Goal: Task Accomplishment & Management: Manage account settings

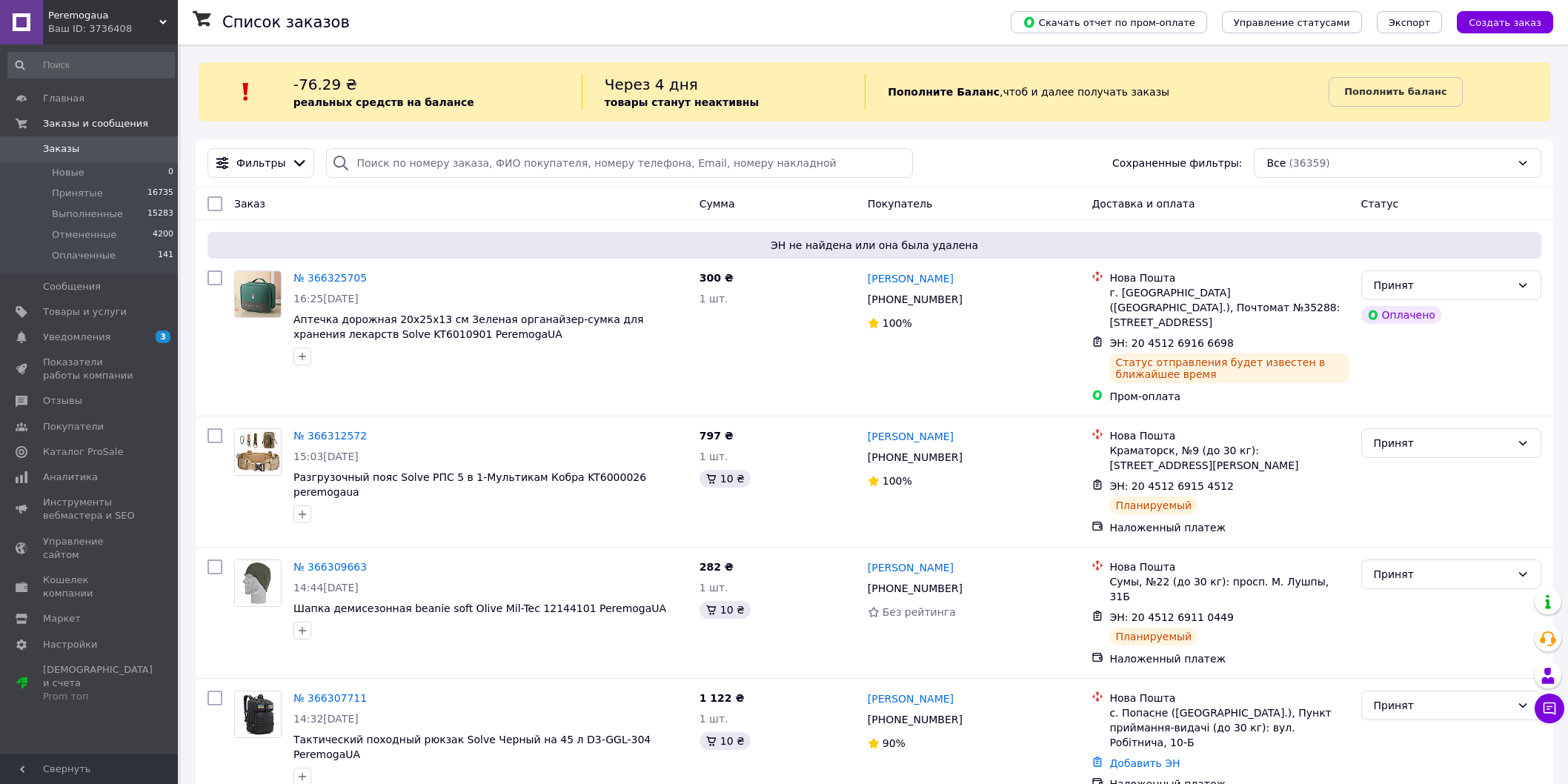
click at [158, 157] on link "Заказы 0" at bounding box center [91, 149] width 183 height 25
click at [94, 143] on span "Заказы" at bounding box center [90, 149] width 94 height 13
click at [94, 145] on span "Заказы" at bounding box center [90, 149] width 94 height 13
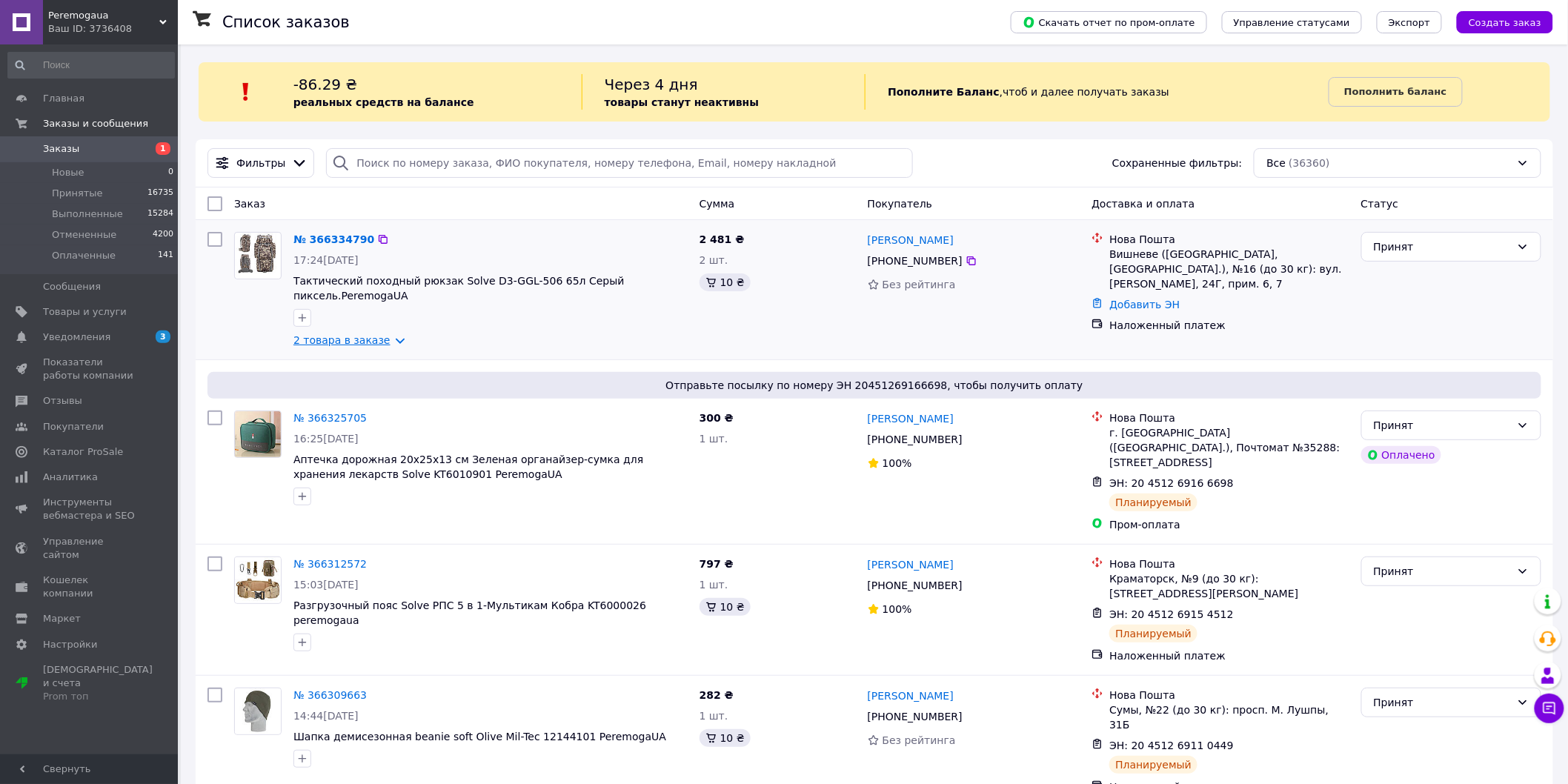
click at [388, 335] on link "2 товара в заказе" at bounding box center [342, 340] width 97 height 11
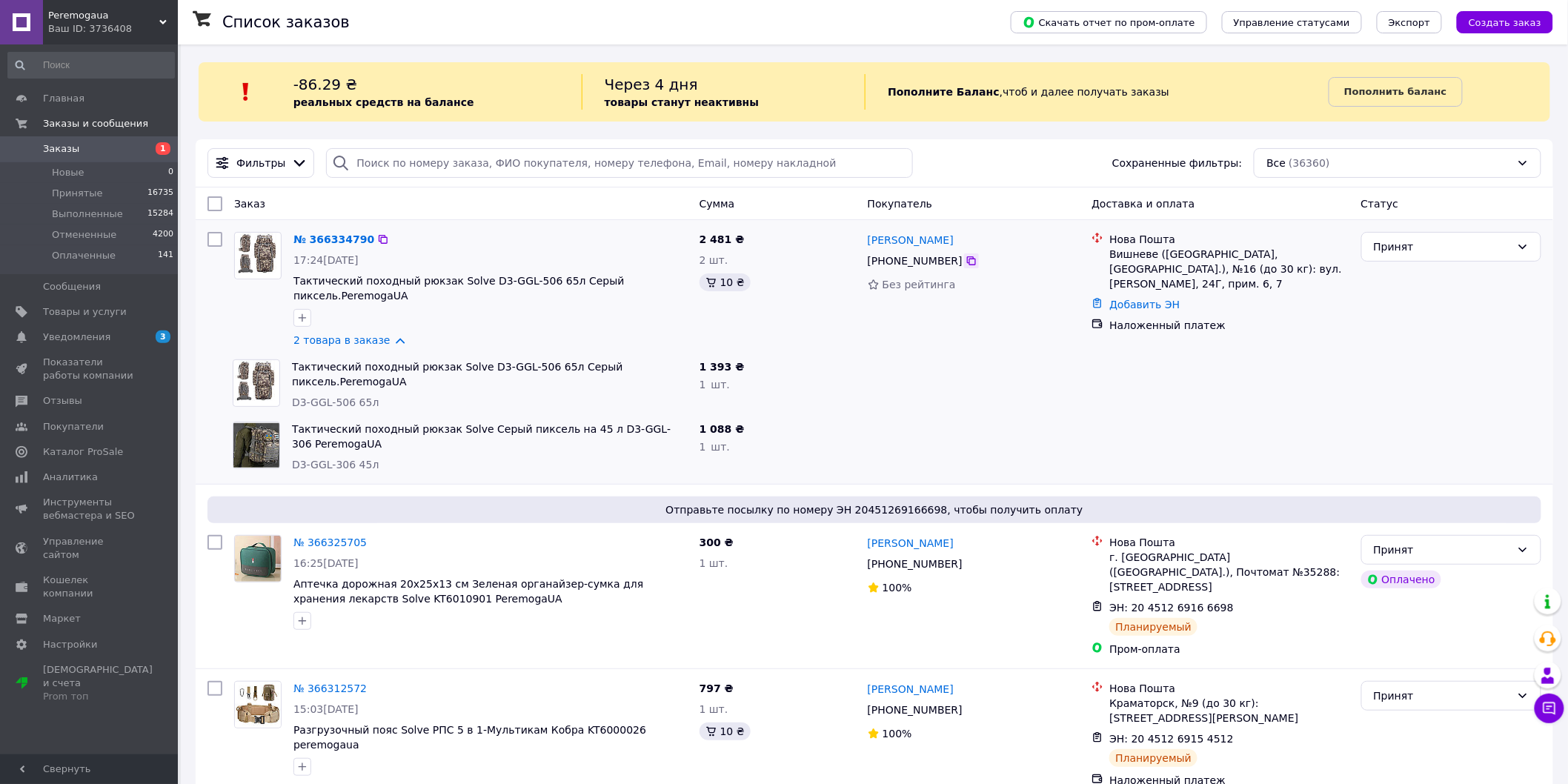
click at [965, 262] on icon at bounding box center [971, 261] width 11 height 11
click at [967, 263] on icon at bounding box center [971, 260] width 9 height 9
click at [1001, 423] on div at bounding box center [974, 446] width 225 height 62
drag, startPoint x: 352, startPoint y: 447, endPoint x: 293, endPoint y: 455, distance: 59.5
click at [293, 457] on div "D3-GGL-306 45л" at bounding box center [490, 465] width 396 height 15
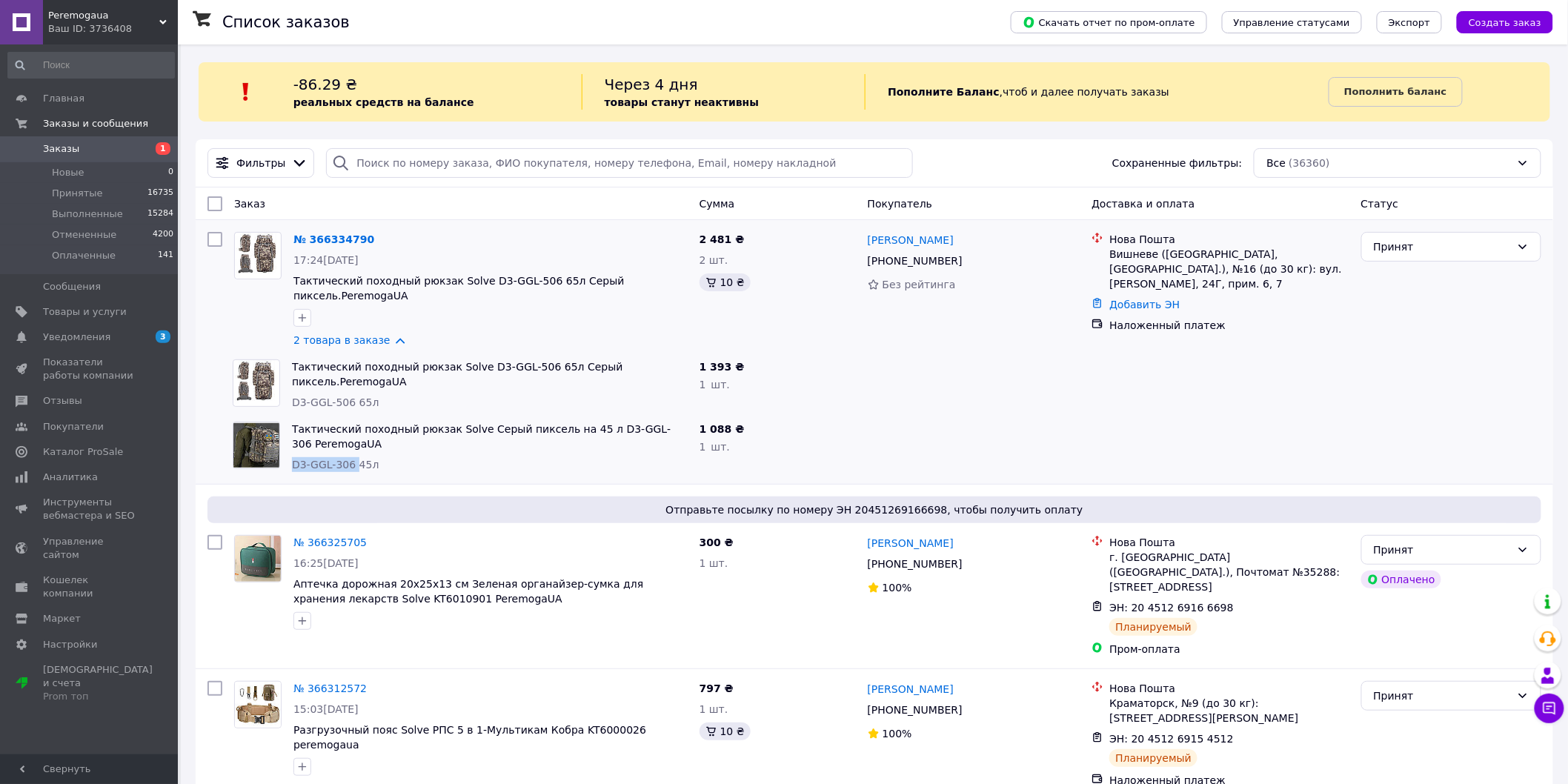
copy span "D3-GGL-306"
click at [876, 354] on div at bounding box center [974, 384] width 225 height 62
drag, startPoint x: 289, startPoint y: 409, endPoint x: 643, endPoint y: 404, distance: 354.0
click at [643, 416] on div "Тактический походный рюкзак Solve Серый пиксель на 45 л D3-GGL-306 PeremogaUA D…" at bounding box center [489, 446] width 407 height 62
copy link "Тактический походный рюкзак Solve Серый пиксель на 45 л D3-GGL-306"
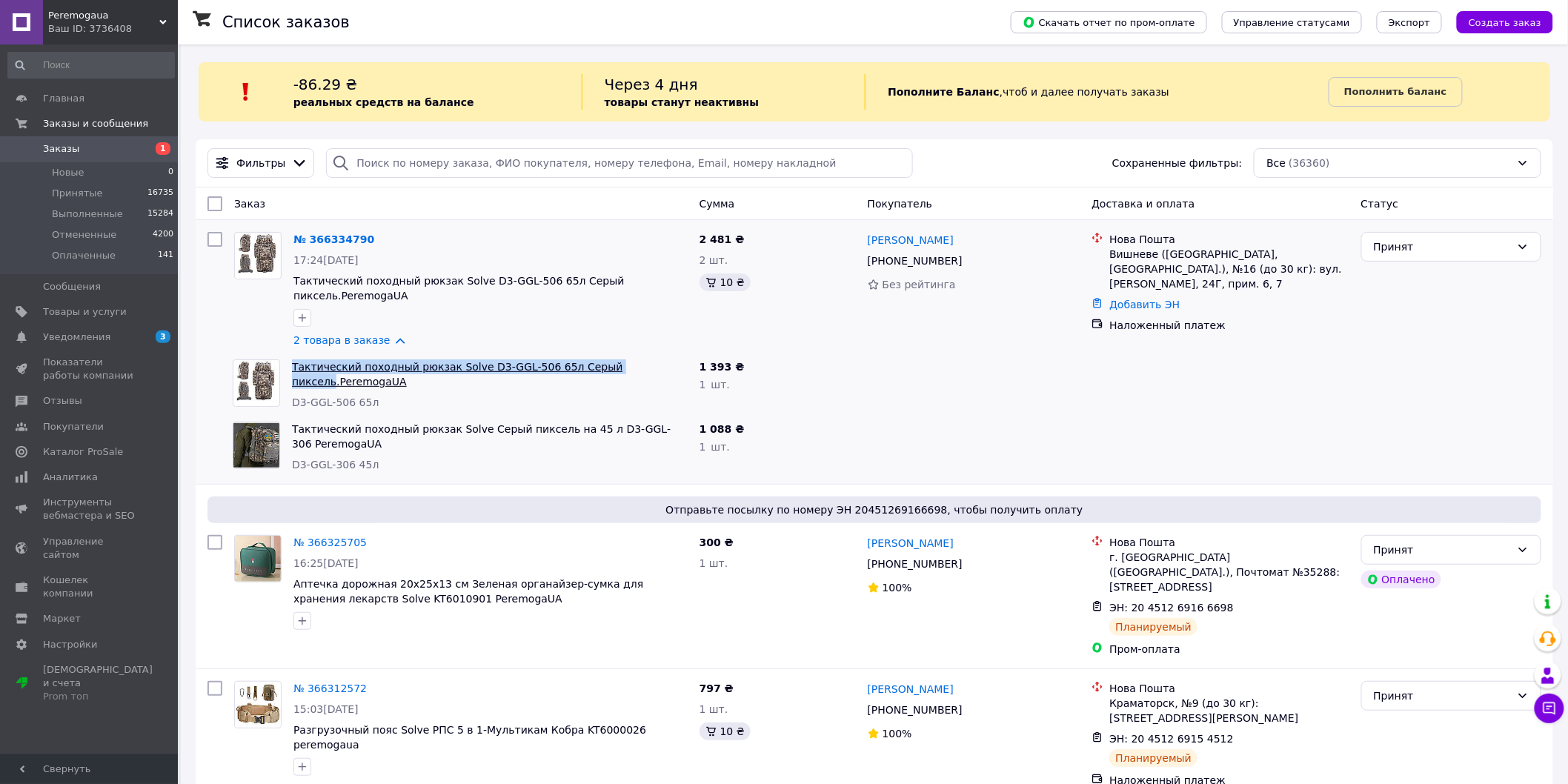
drag, startPoint x: 290, startPoint y: 353, endPoint x: 621, endPoint y: 358, distance: 331.0
click at [621, 358] on div "Тактический походный рюкзак Solve D3-GGL-506 65л Серый пиксель.PeremogaUA D3-GG…" at bounding box center [489, 384] width 407 height 62
copy link "Тактический походный рюкзак Solve D3-GGL-506 65л Серый пиксель"
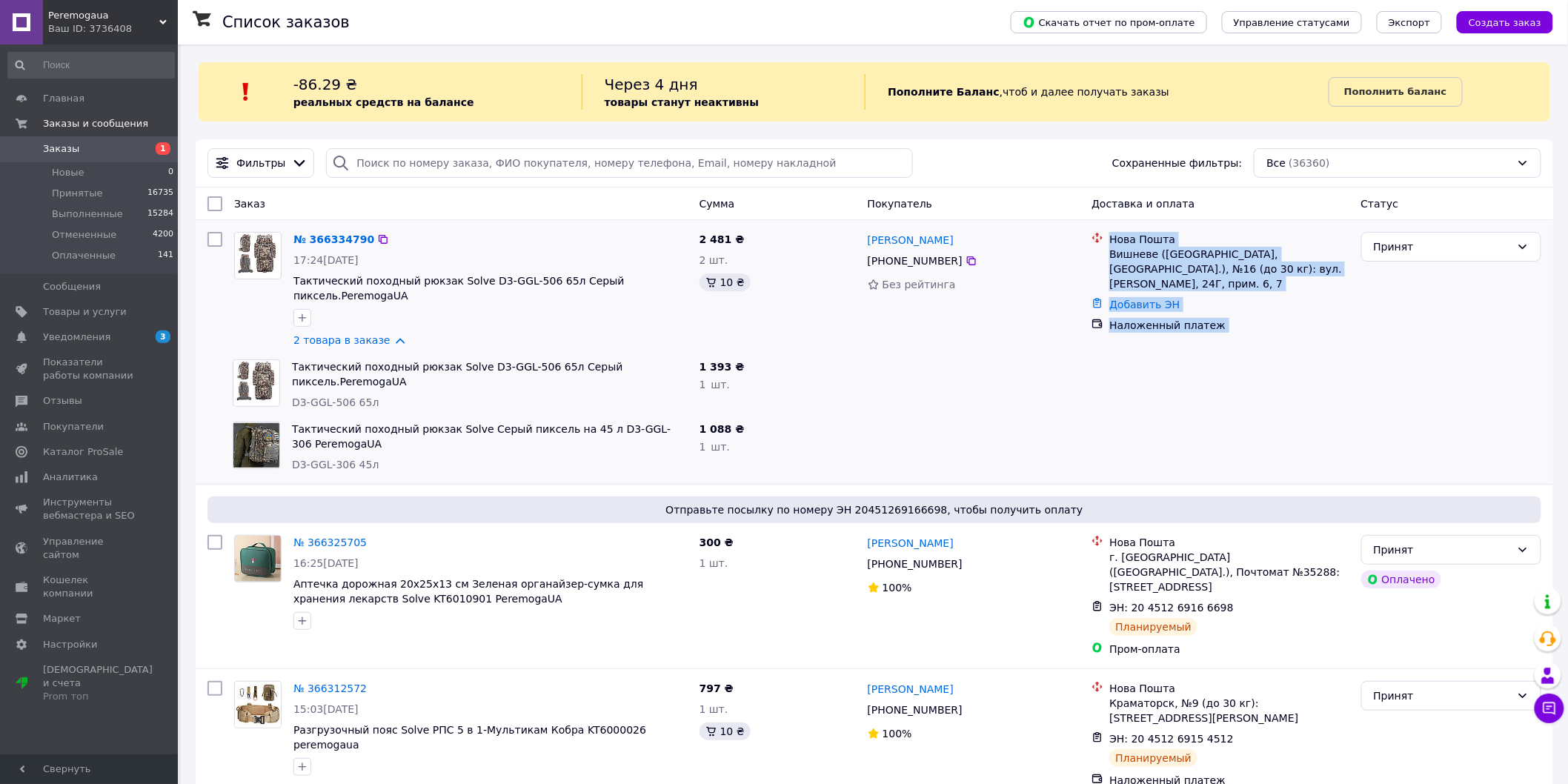
drag, startPoint x: 1262, startPoint y: 258, endPoint x: 1354, endPoint y: 318, distance: 109.8
click at [1114, 246] on div "№ 366334790 17:24, 12.10.2025 Тактический походный рюкзак Solve D3-GGL-506 65л …" at bounding box center [874, 289] width 1345 height 127
click at [1355, 318] on div "Принят" at bounding box center [1450, 289] width 192 height 127
drag, startPoint x: 1347, startPoint y: 269, endPoint x: 1109, endPoint y: 252, distance: 238.6
click at [1109, 252] on div "Вишневе (Київська обл., Бучанський р-н.), №16 (до 30 кг): вул. Марії Приймаченк…" at bounding box center [1229, 269] width 239 height 45
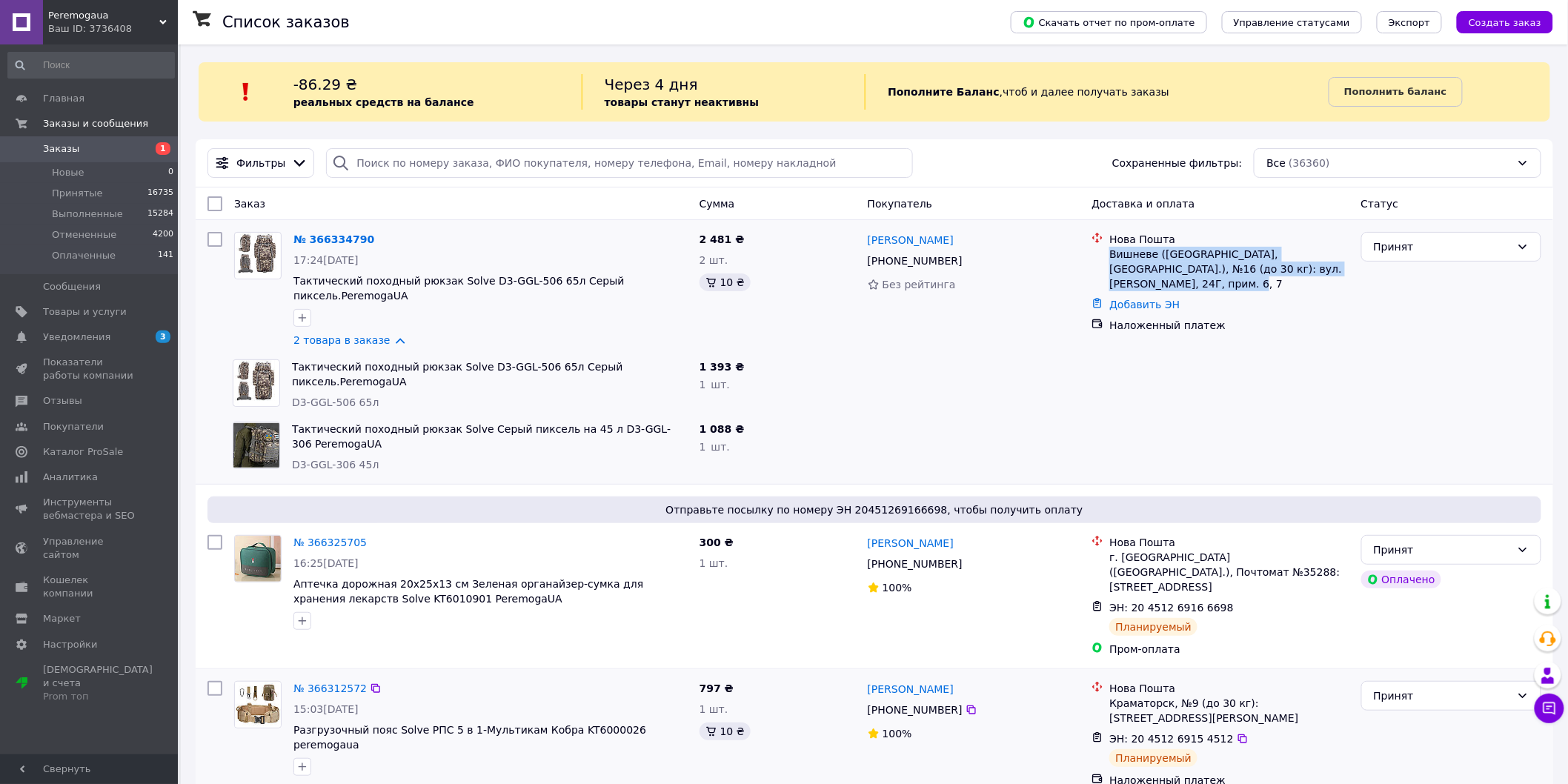
copy div "Вишневе (Київська обл., Бучанський р-н.), №16 (до 30 кг): вул. Марії Приймаченк…"
drag, startPoint x: 899, startPoint y: 242, endPoint x: 863, endPoint y: 239, distance: 36.1
click at [863, 239] on div "Олександр Дегтярьов +380 68 868 87 03 Без рейтинга" at bounding box center [974, 289] width 225 height 127
copy link "[PERSON_NAME]"
click at [967, 261] on icon at bounding box center [971, 260] width 9 height 9
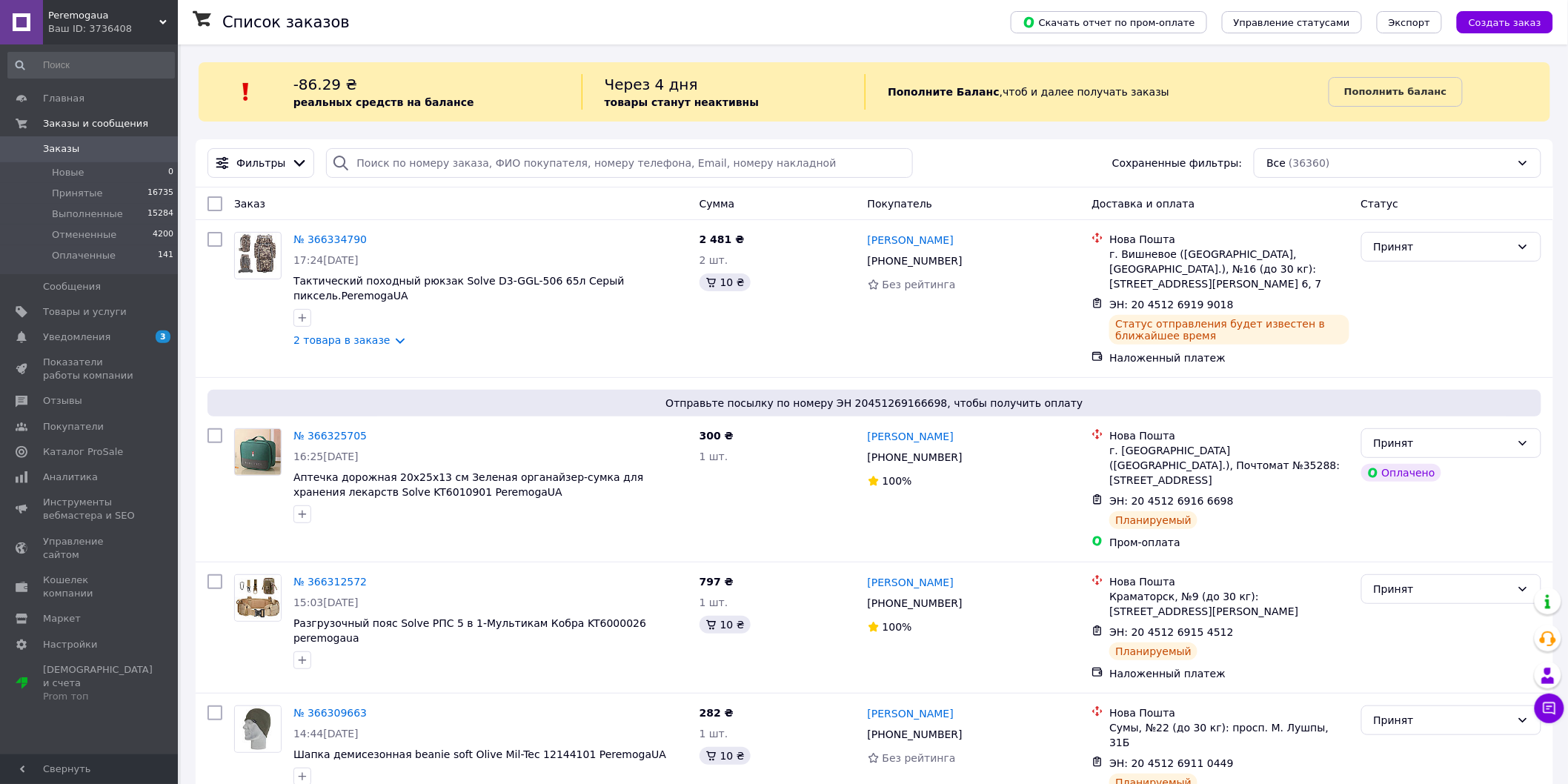
click at [89, 138] on link "Заказы 0" at bounding box center [91, 149] width 183 height 25
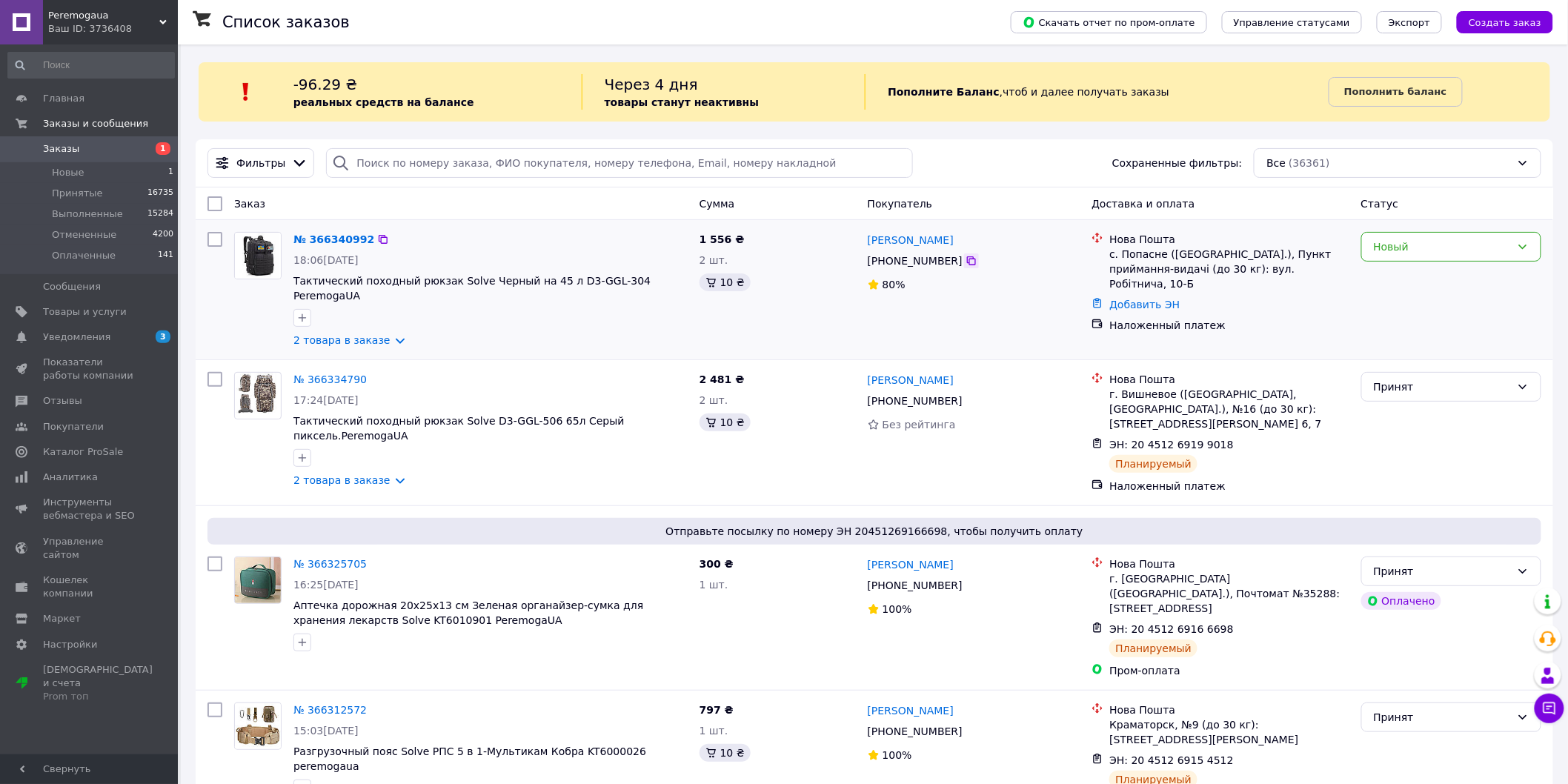
click at [965, 264] on icon at bounding box center [971, 261] width 11 height 11
click at [961, 270] on div "+380 68 143 57 79" at bounding box center [974, 261] width 216 height 18
click at [967, 262] on icon at bounding box center [971, 260] width 9 height 9
click at [385, 335] on link "2 товара в заказе" at bounding box center [342, 340] width 97 height 11
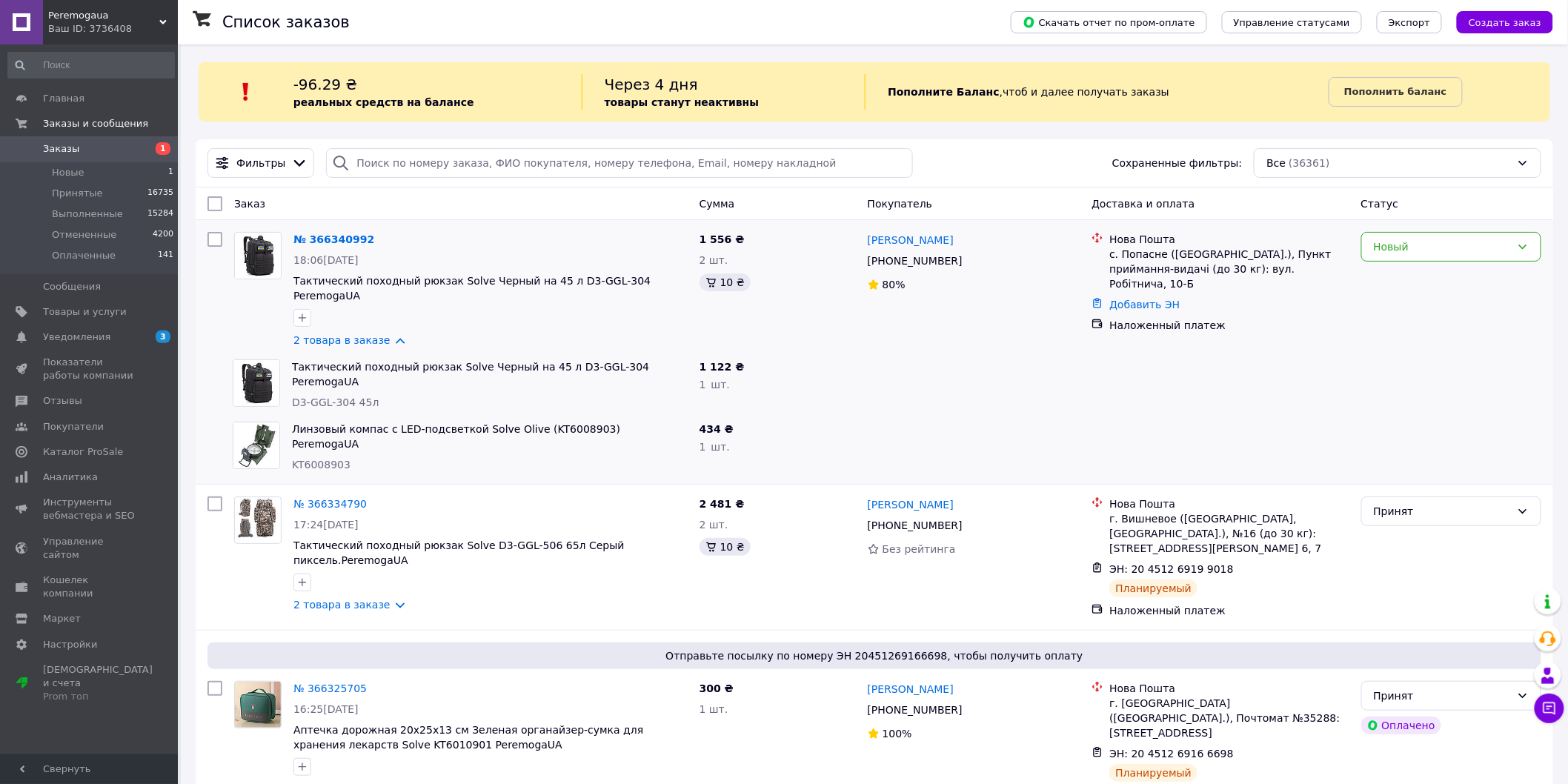
click at [320, 459] on span "KT6008903" at bounding box center [321, 465] width 58 height 11
copy span "KT6008903"
drag, startPoint x: 289, startPoint y: 417, endPoint x: 580, endPoint y: 406, distance: 291.2
click at [580, 416] on div "Линзовый компас с LED-подсветкой Solve Olive (KT6008903) PeremogaUA KT6008903" at bounding box center [489, 446] width 407 height 62
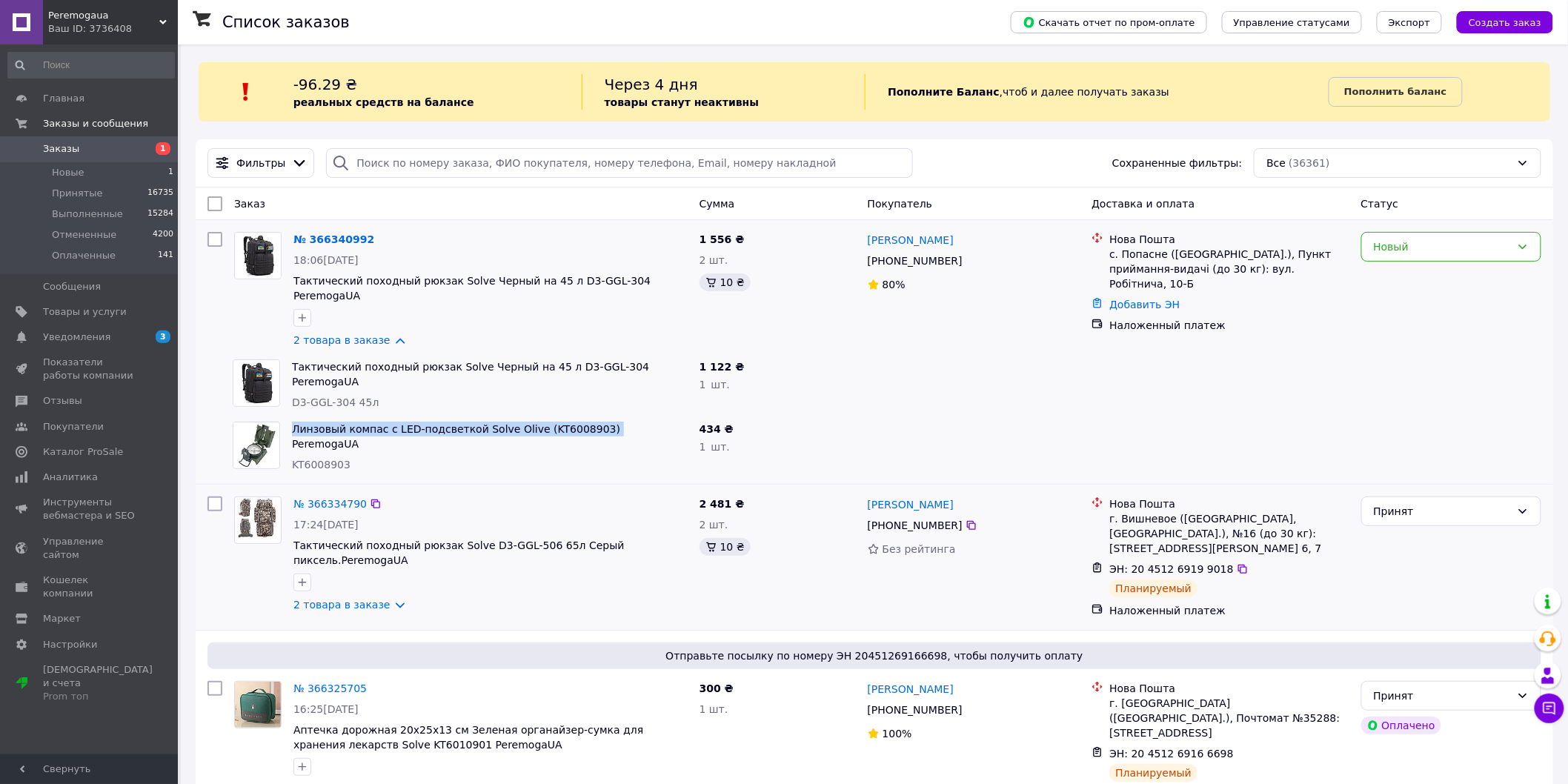
copy link "Линзовый компас с LED-подсветкой Solve Olive (KT6008903)"
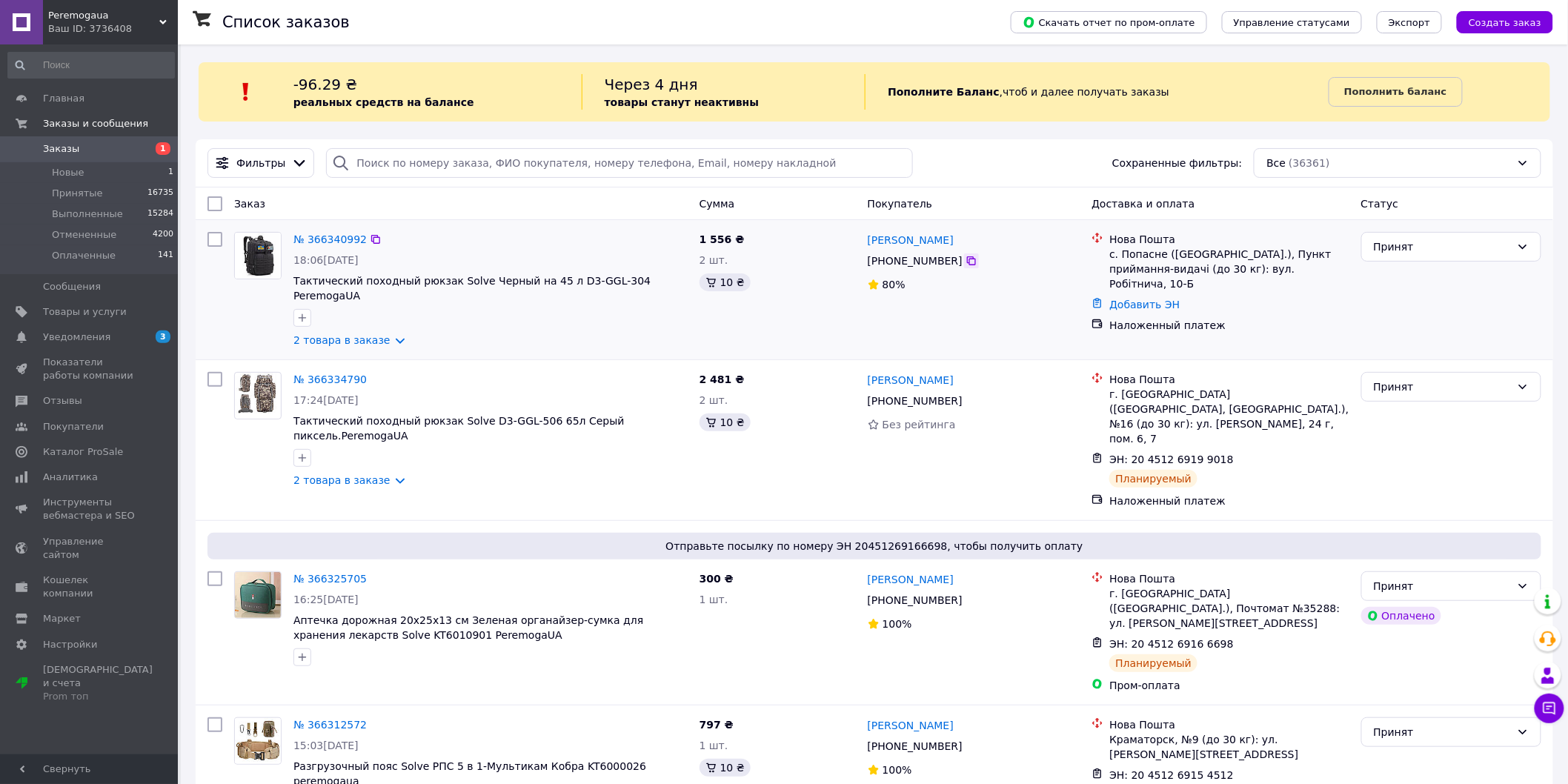
click at [967, 258] on icon at bounding box center [971, 260] width 9 height 9
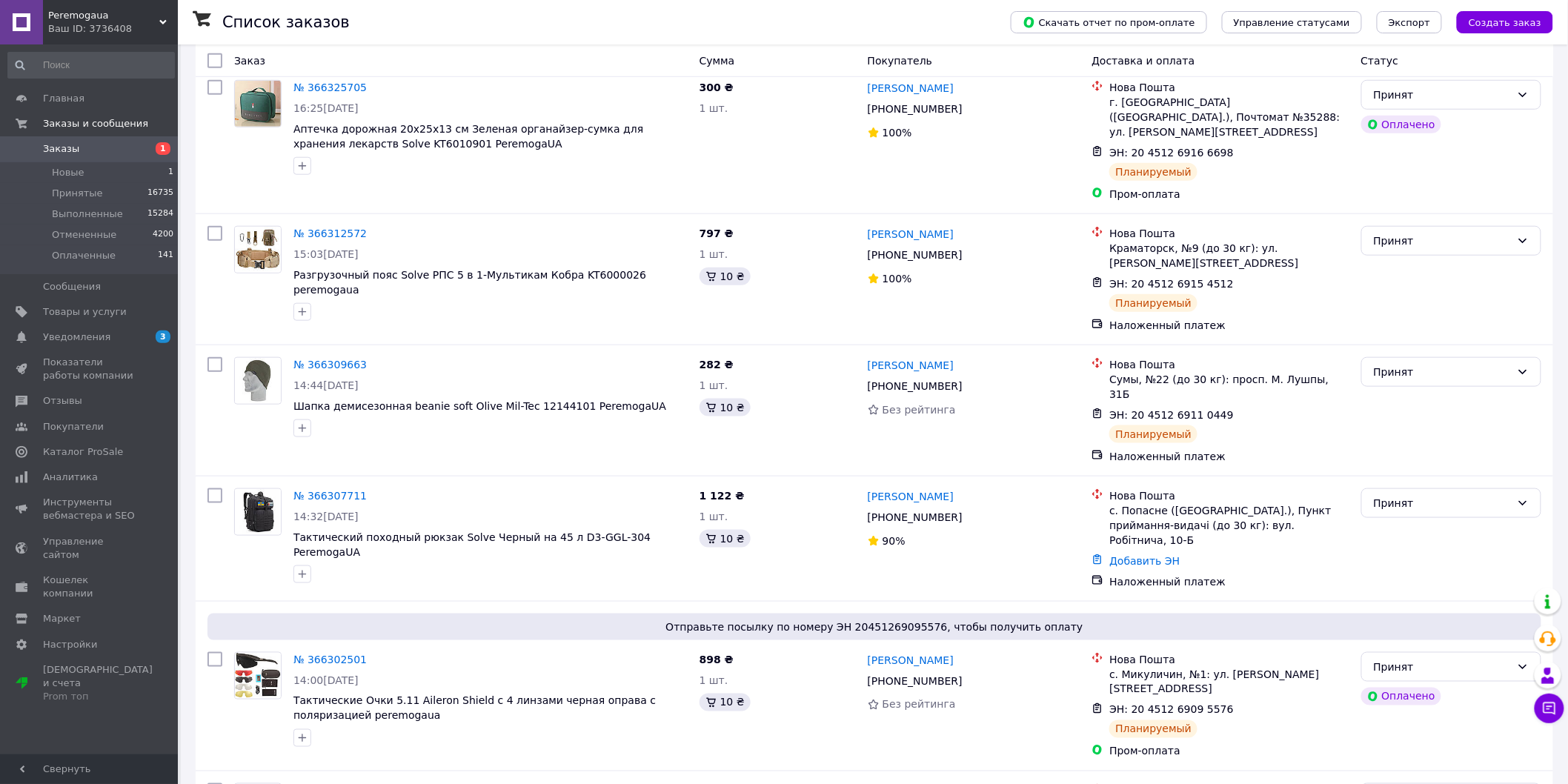
scroll to position [576, 0]
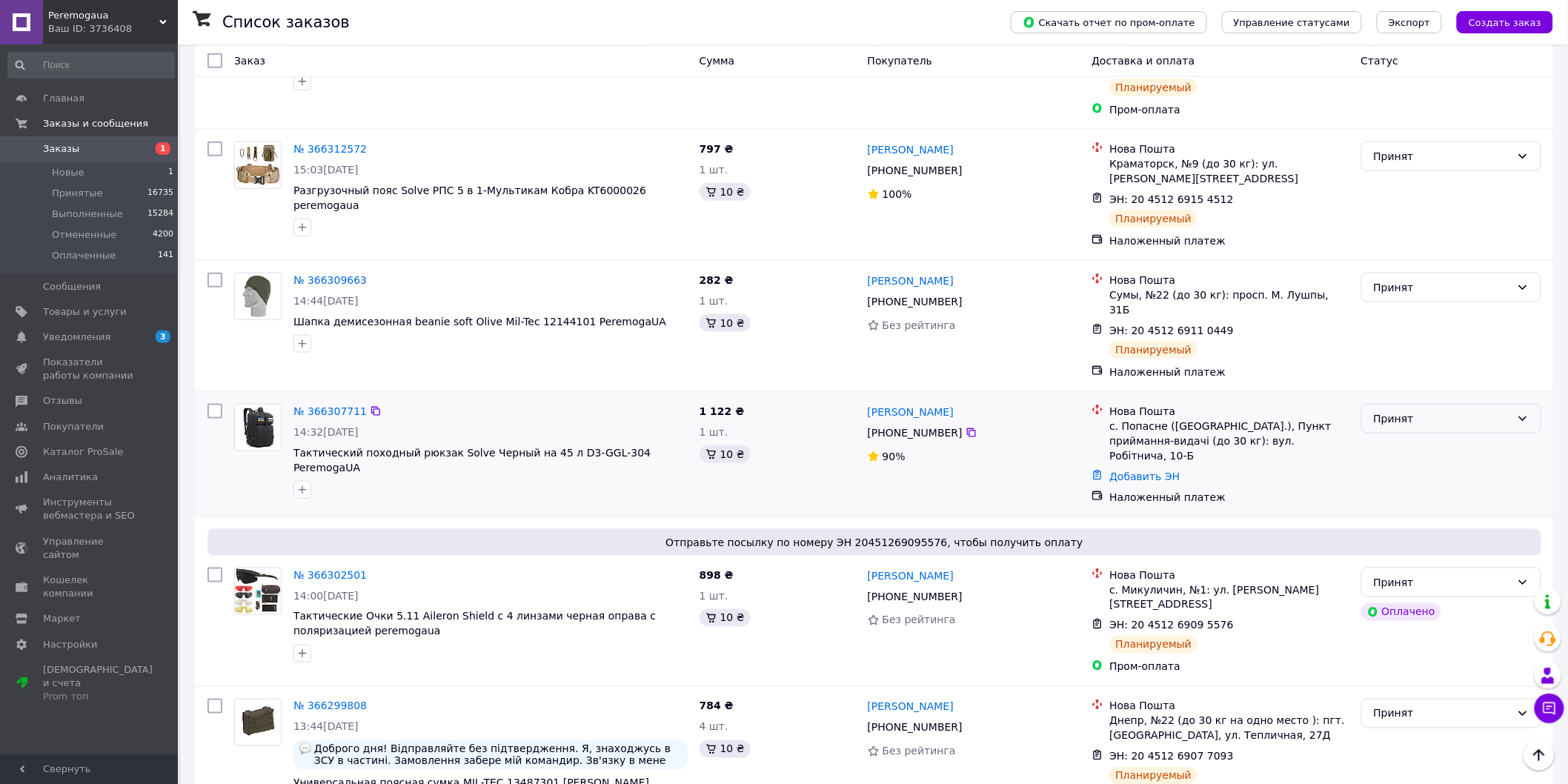
click at [1462, 411] on div "Принят" at bounding box center [1442, 419] width 137 height 16
click at [1417, 398] on li "Отменен" at bounding box center [1451, 404] width 180 height 27
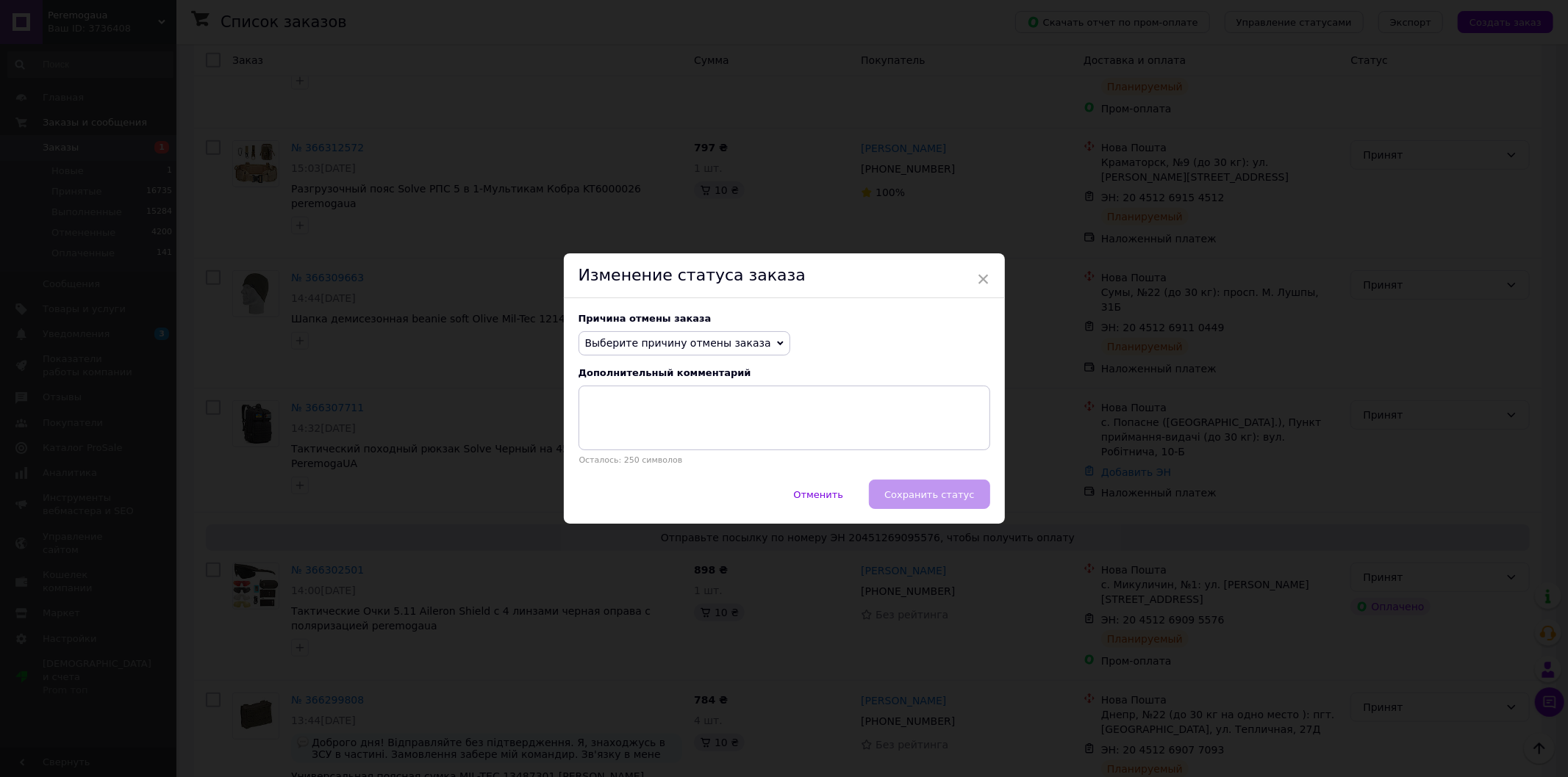
click at [663, 353] on span "Выберите причину отмены заказа" at bounding box center [684, 344] width 211 height 25
click at [669, 433] on li "По просьбе покупателя" at bounding box center [684, 434] width 210 height 21
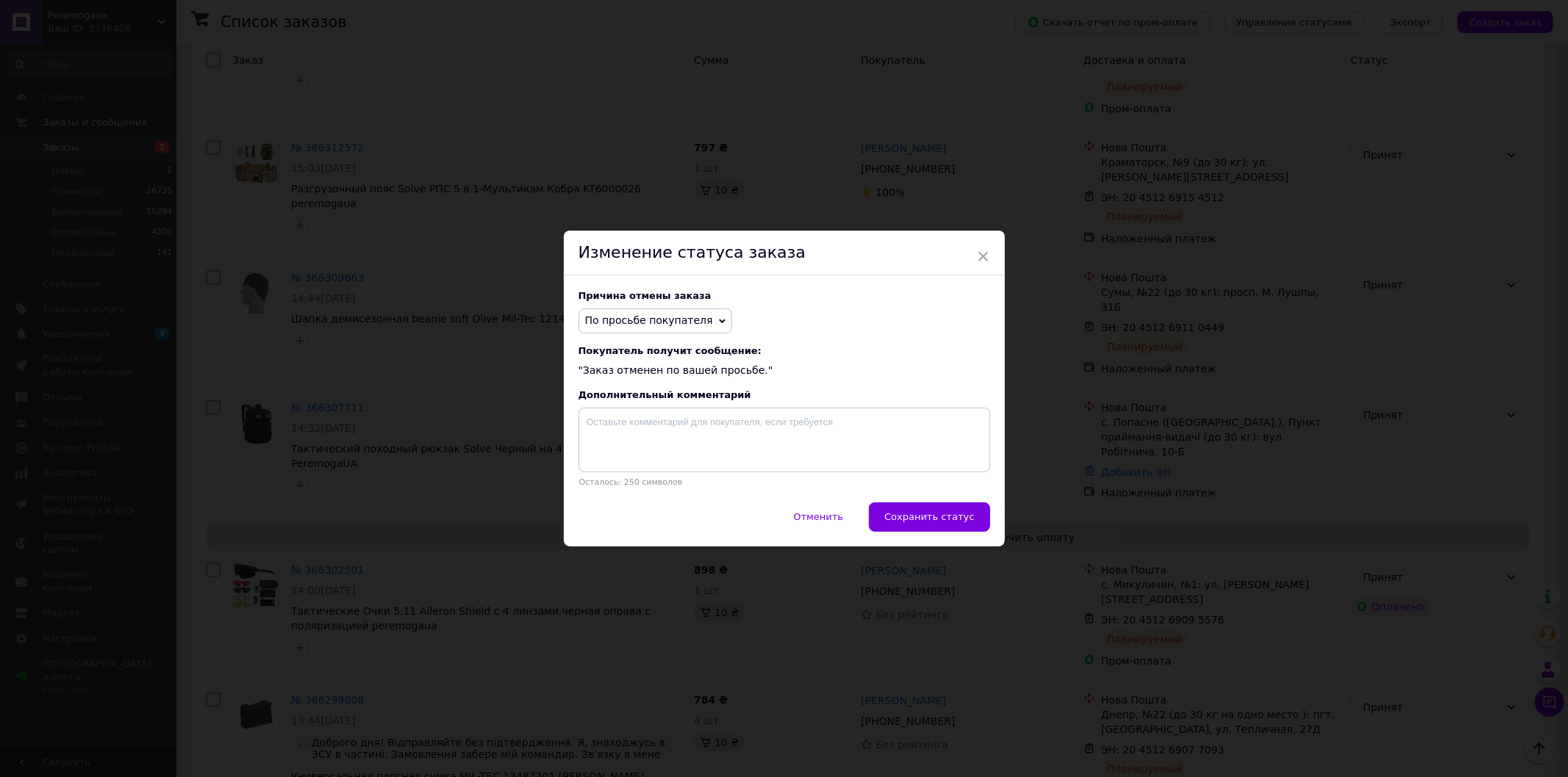
click at [654, 315] on span "По просьбе покупателя" at bounding box center [648, 320] width 128 height 11
click at [614, 417] on li "Заказ-дубликат" at bounding box center [655, 411] width 153 height 21
click at [920, 515] on span "Сохранить статус" at bounding box center [929, 517] width 90 height 11
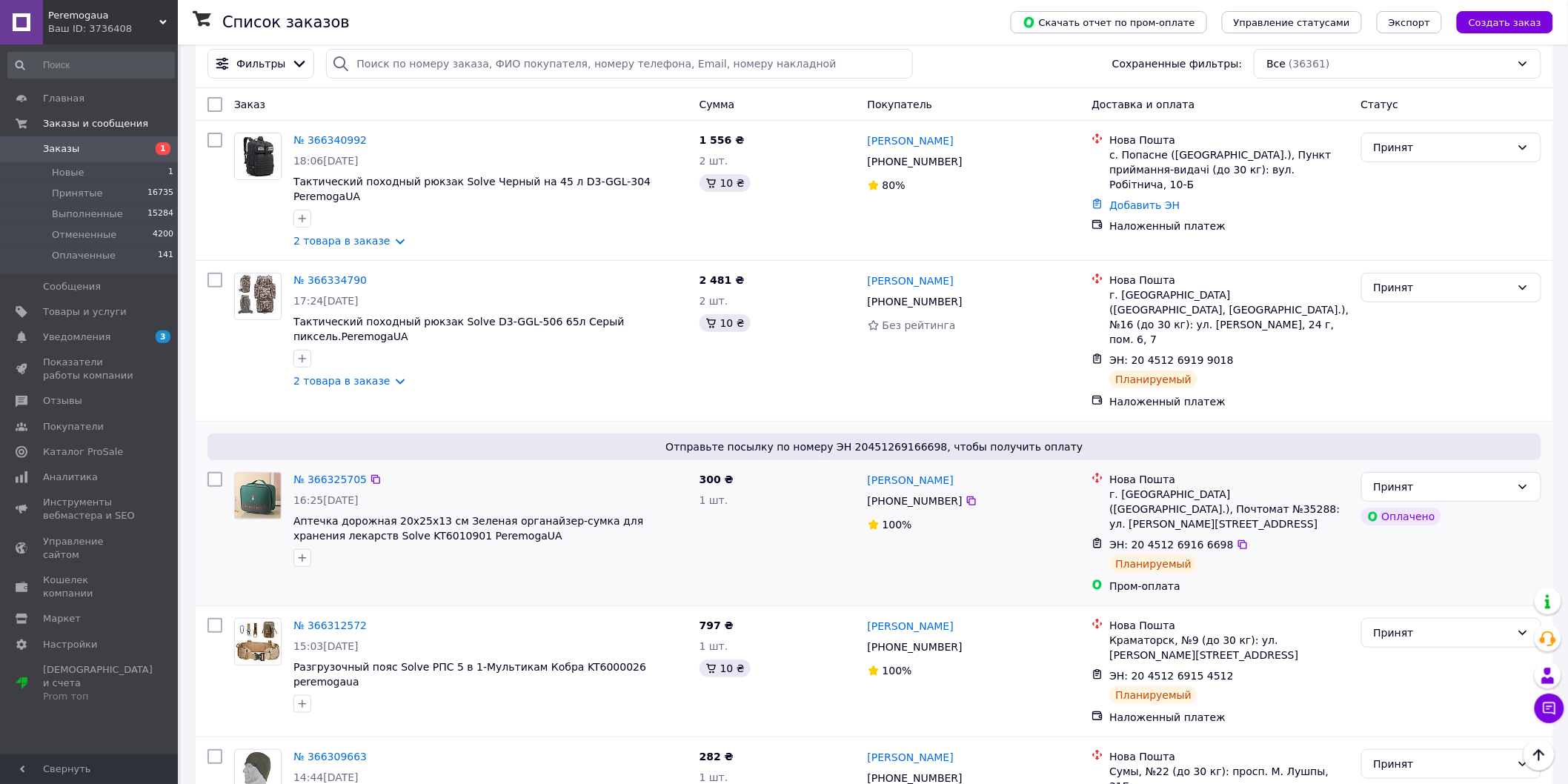
scroll to position [0, 0]
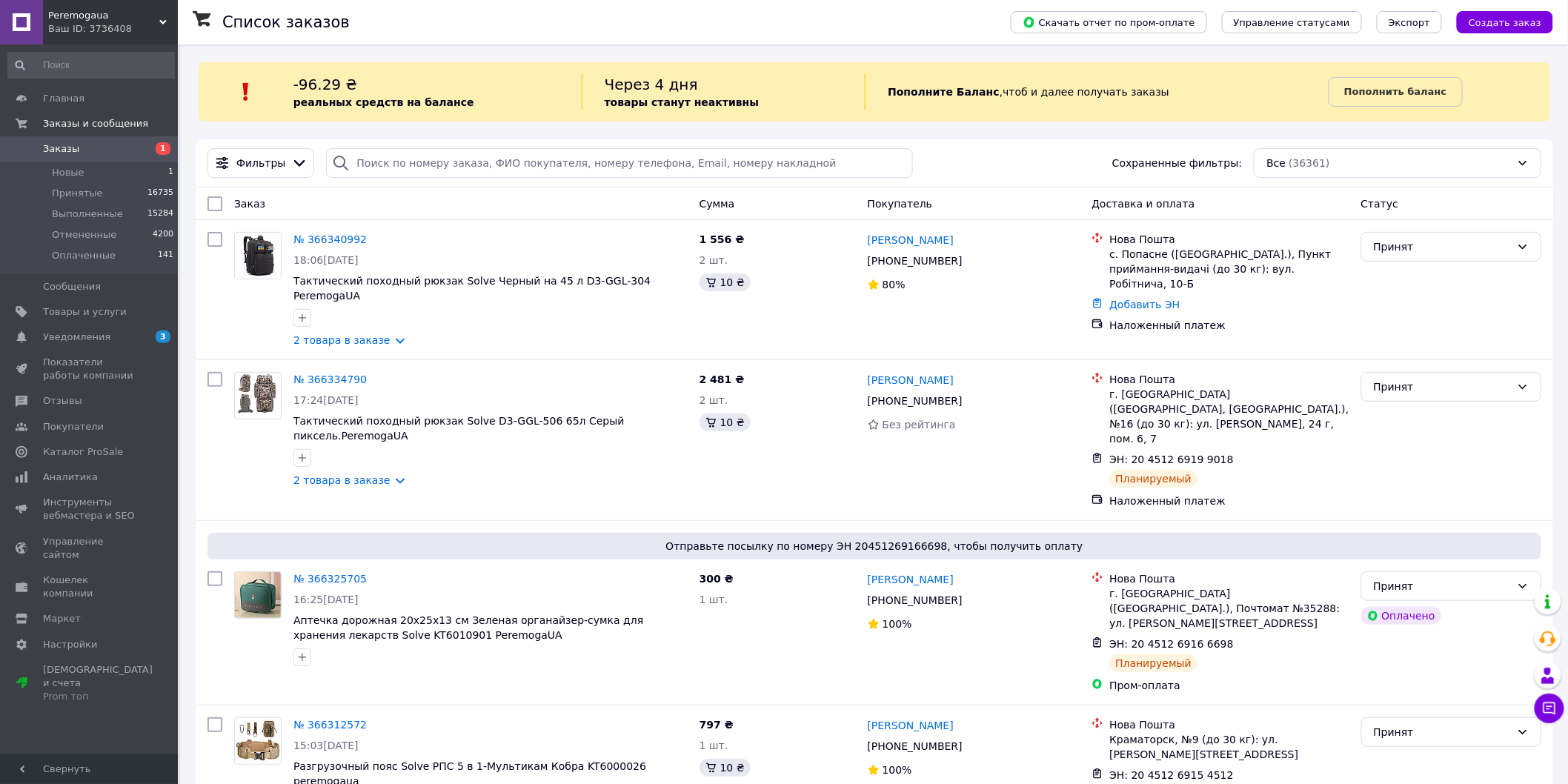
click at [111, 154] on span "Заказы" at bounding box center [90, 149] width 94 height 13
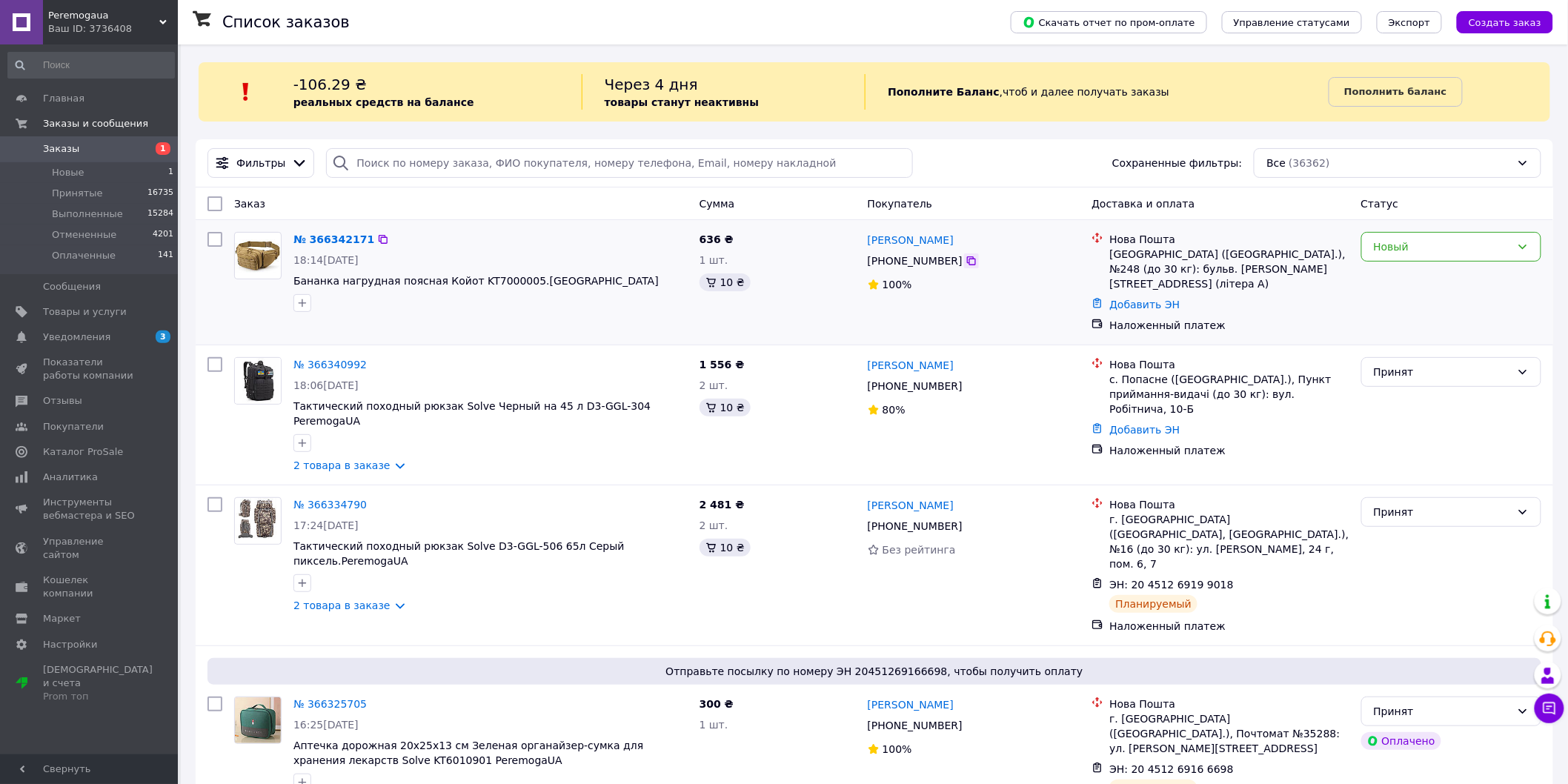
click at [965, 259] on icon at bounding box center [971, 261] width 11 height 11
click at [632, 305] on div at bounding box center [490, 303] width 400 height 24
drag, startPoint x: 292, startPoint y: 283, endPoint x: 509, endPoint y: 282, distance: 217.0
click at [509, 282] on div "№ 366342171 18:14, 12.10.2025 Бананка нагрудная поясная Койот KT7000005.Peremog…" at bounding box center [490, 272] width 406 height 92
copy span "Бананка нагрудная поясная Койот KT7000005"
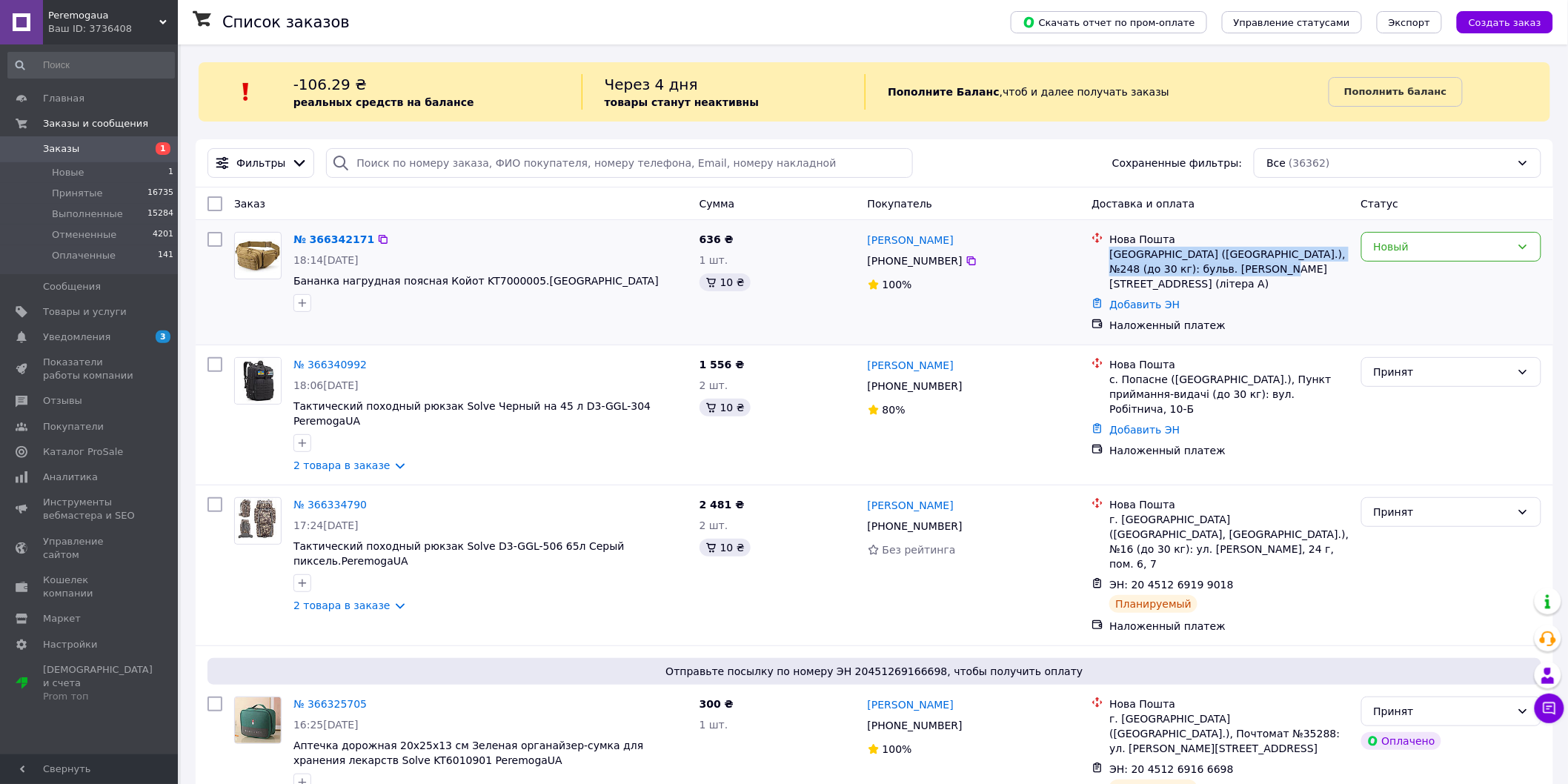
drag, startPoint x: 1248, startPoint y: 274, endPoint x: 1108, endPoint y: 250, distance: 142.0
click at [1108, 250] on li "Нова Пошта Київ (Київська обл.), №248 (до 30 кг): бульв. Чоколівський, 37 (літе…" at bounding box center [1219, 262] width 257 height 65
copy div "[GEOGRAPHIC_DATA] ([GEOGRAPHIC_DATA].), №248 (до 30 кг): бульв. [PERSON_NAME][S…"
drag, startPoint x: 960, startPoint y: 237, endPoint x: 869, endPoint y: 240, distance: 91.0
click at [869, 240] on div "[PERSON_NAME]" at bounding box center [974, 239] width 216 height 18
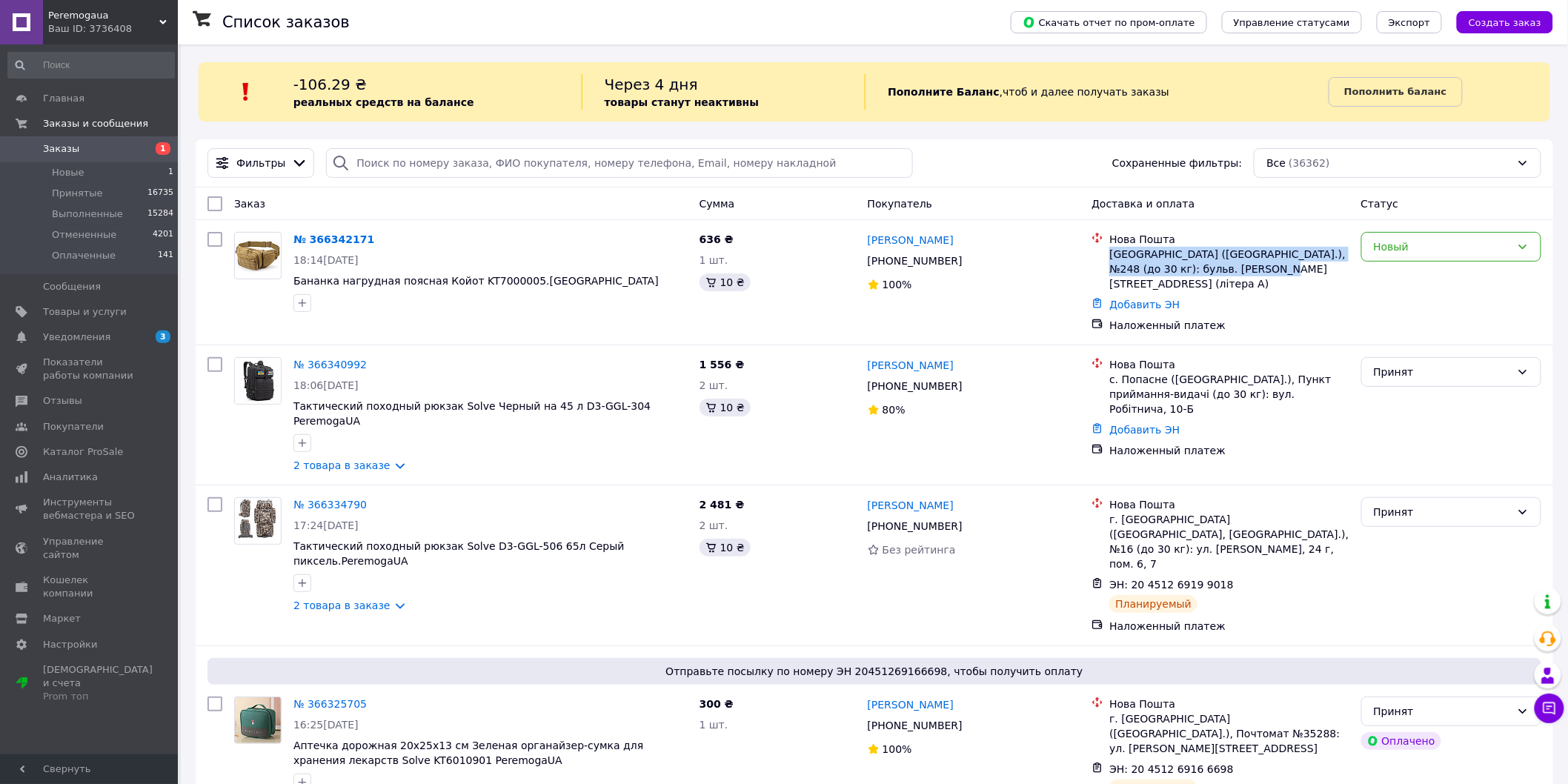
copy link "[PERSON_NAME]"
click at [967, 261] on icon at bounding box center [971, 260] width 9 height 9
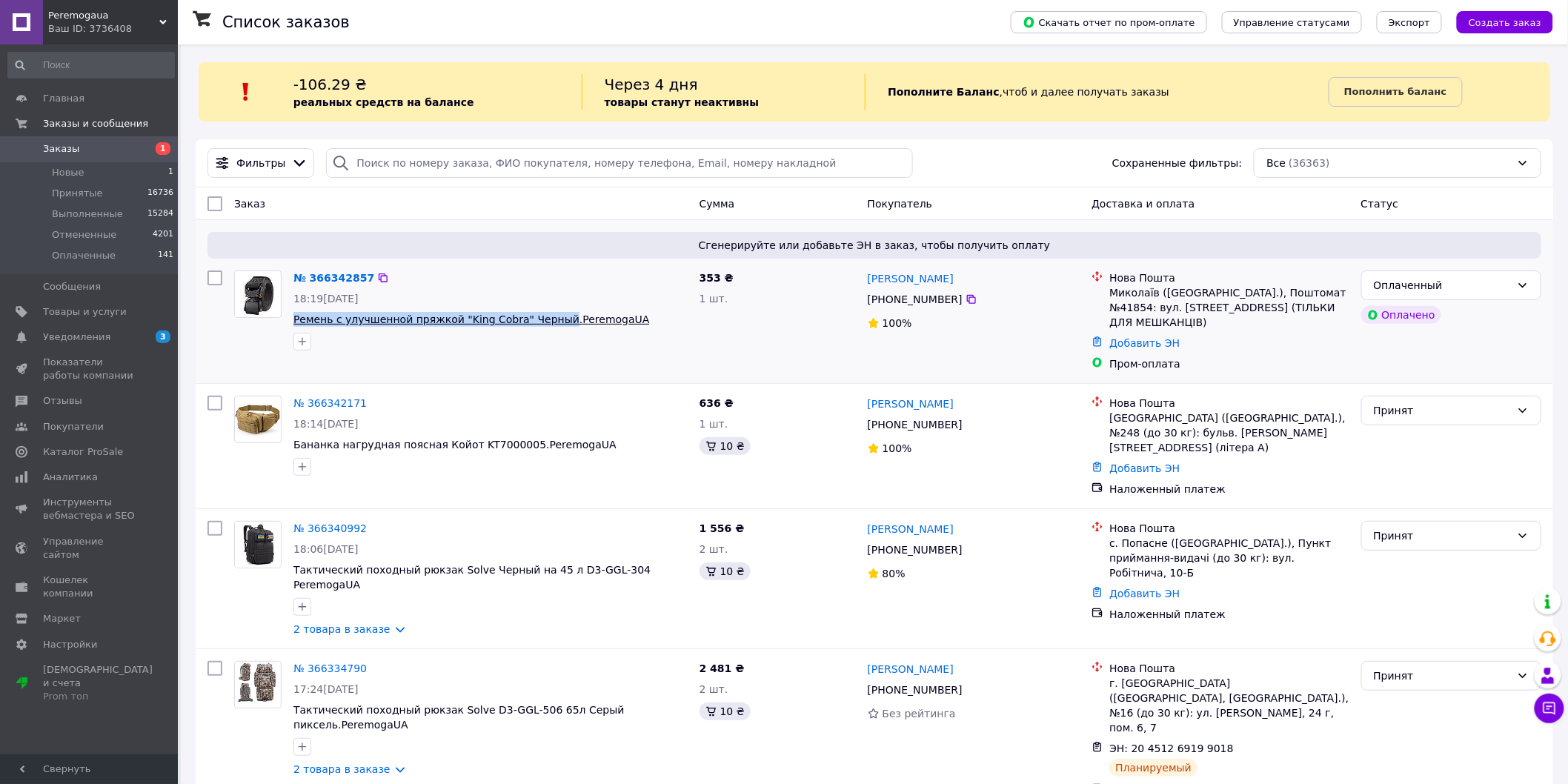
drag, startPoint x: 290, startPoint y: 320, endPoint x: 544, endPoint y: 316, distance: 254.0
click at [544, 316] on div "№ 366342857 18:19[DATE] Ремень с улучшенной пряжкой "King Cobra" Черный.Peremog…" at bounding box center [490, 311] width 406 height 92
copy span "Ремень с улучшенной пряжкой "King Cobra" Черный"
drag, startPoint x: 1241, startPoint y: 323, endPoint x: 1107, endPoint y: 300, distance: 136.0
click at [1107, 300] on div "Нова Пошта Миколаїв ([GEOGRAPHIC_DATA].), Поштомат №41854: вул. [STREET_ADDRESS…" at bounding box center [1229, 300] width 246 height 59
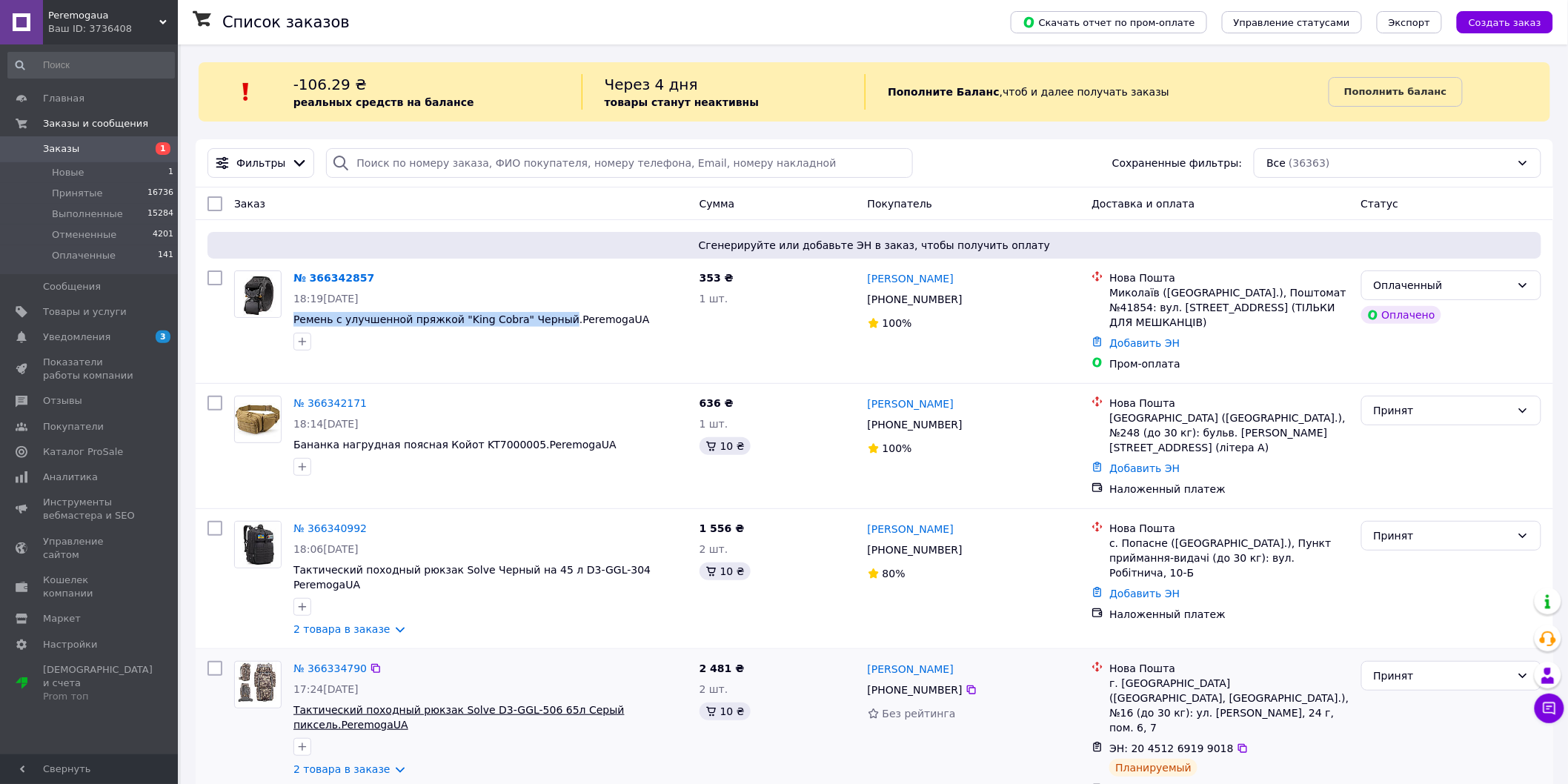
copy div "Миколаїв ([GEOGRAPHIC_DATA].), Поштомат №41854: вул. [STREET_ADDRESS] (ТІЛЬКИ Д…"
drag, startPoint x: 975, startPoint y: 284, endPoint x: 865, endPoint y: 277, distance: 110.2
click at [865, 277] on div "[PERSON_NAME] [PHONE_NUMBER]%" at bounding box center [974, 321] width 225 height 113
copy link "[PERSON_NAME]"
click at [965, 301] on icon at bounding box center [971, 299] width 11 height 11
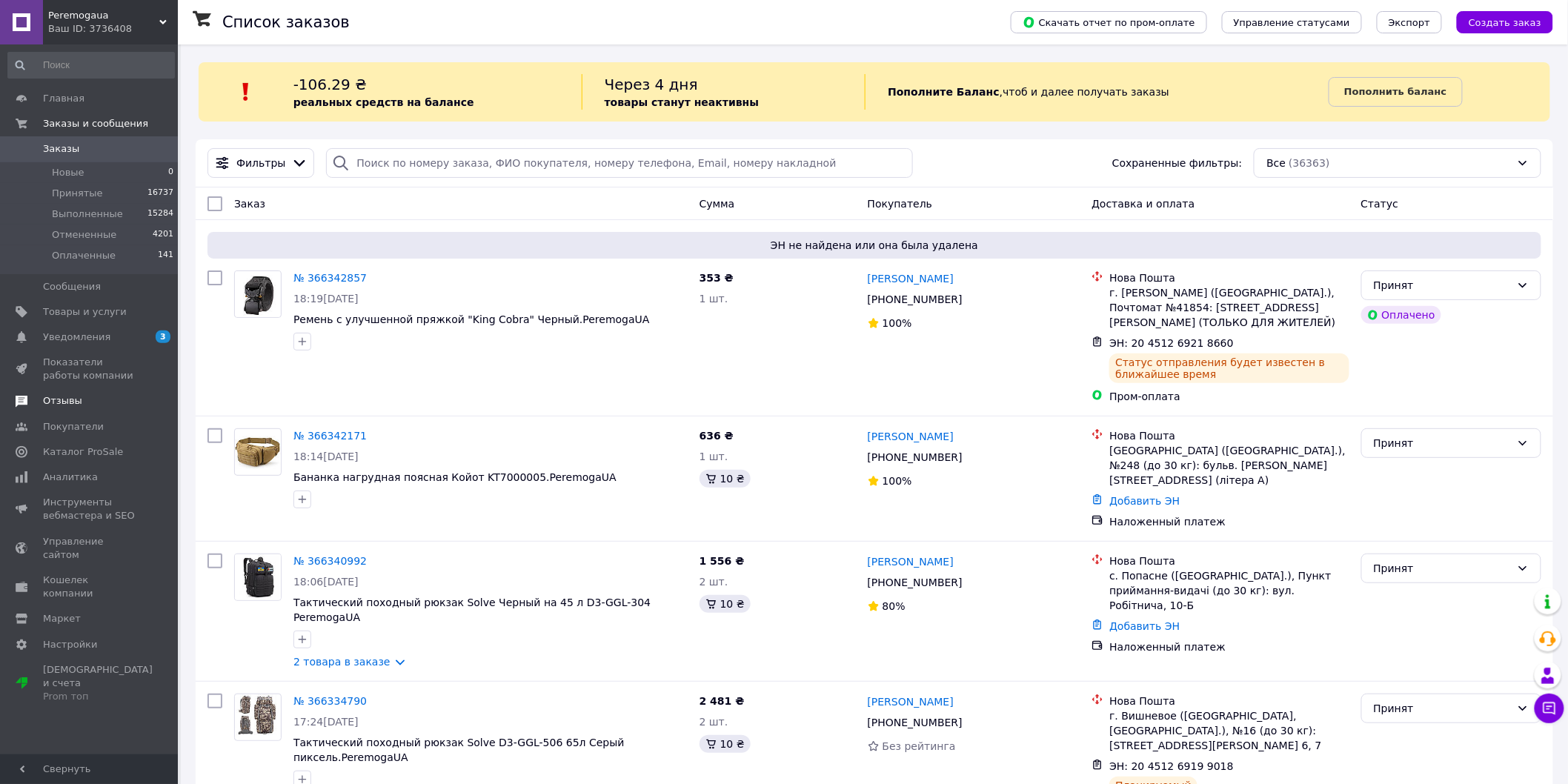
click at [105, 401] on span "Отзывы" at bounding box center [90, 402] width 94 height 13
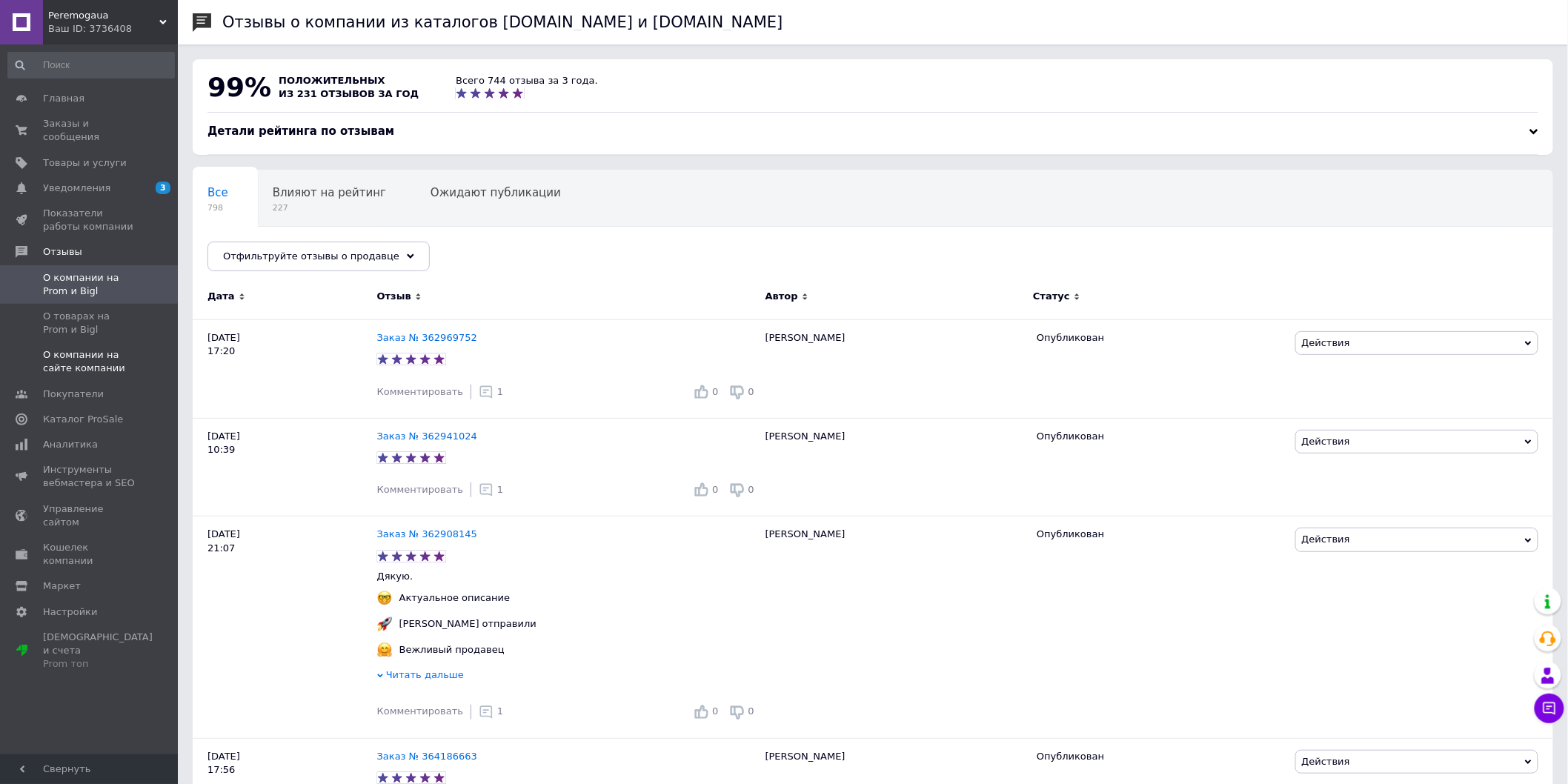
click at [160, 360] on span at bounding box center [157, 361] width 41 height 27
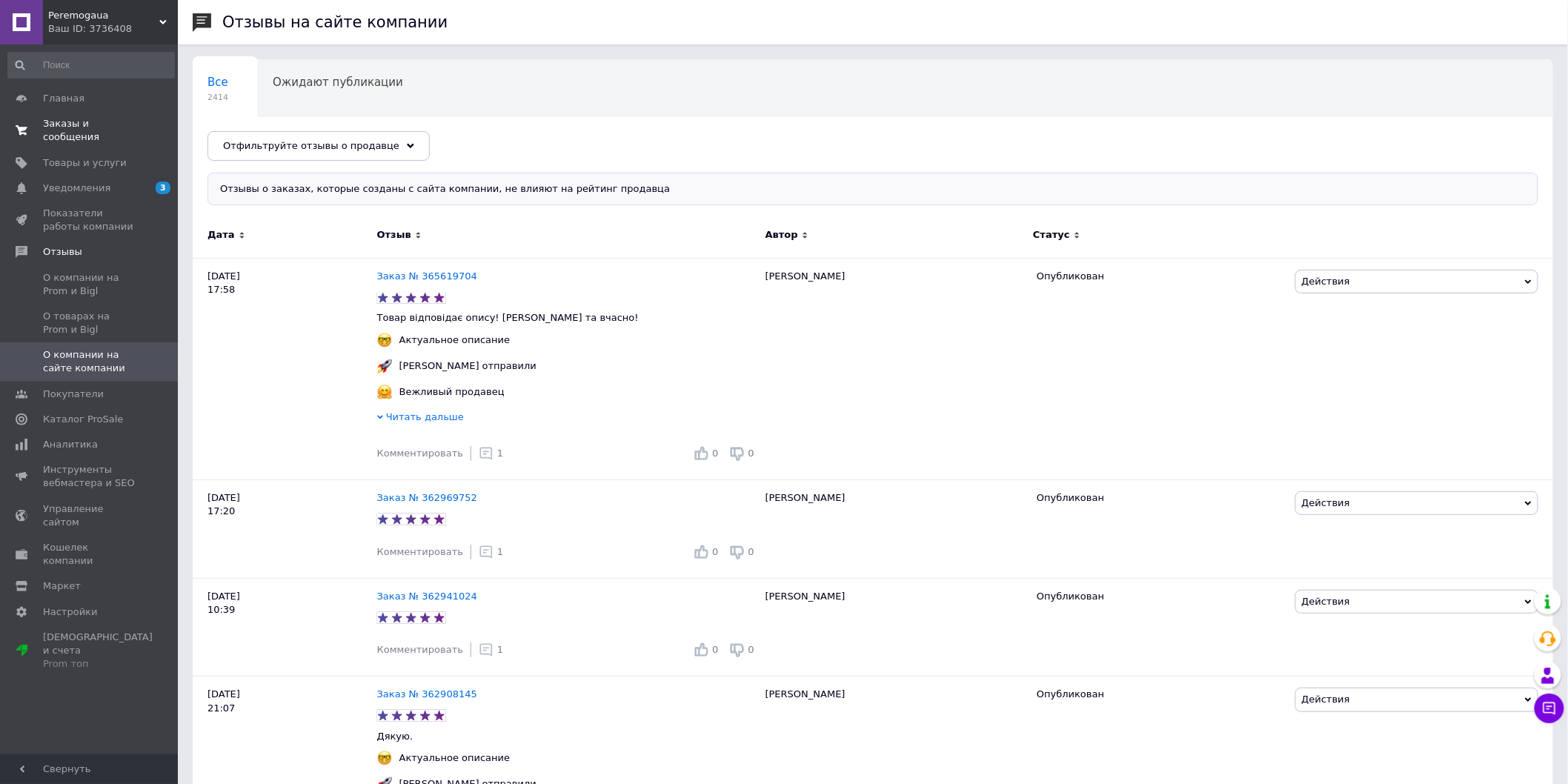
click at [132, 132] on link "Заказы и сообщения 0 0" at bounding box center [91, 130] width 183 height 38
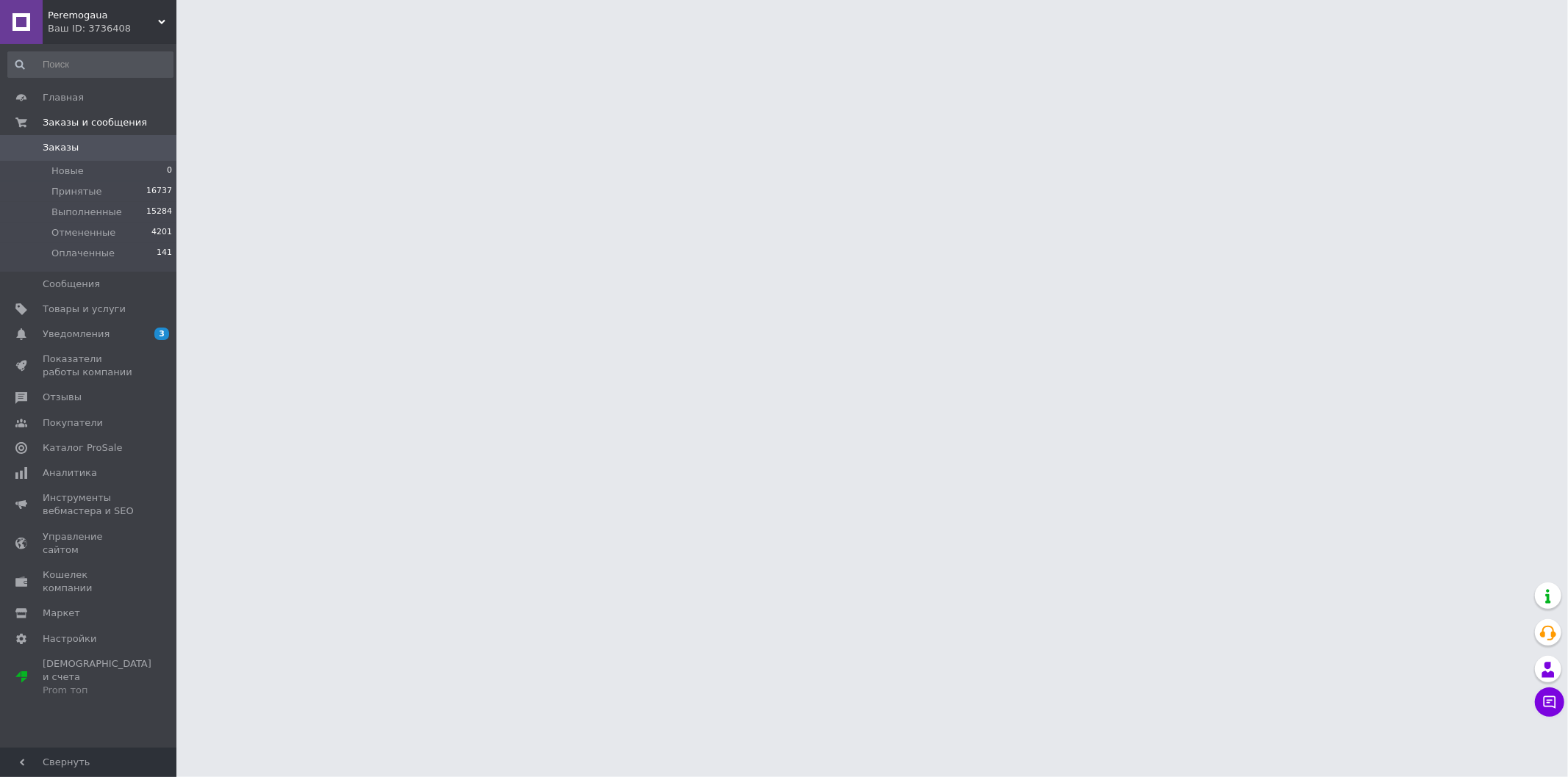
click at [120, 156] on link "Заказы 0" at bounding box center [90, 148] width 181 height 25
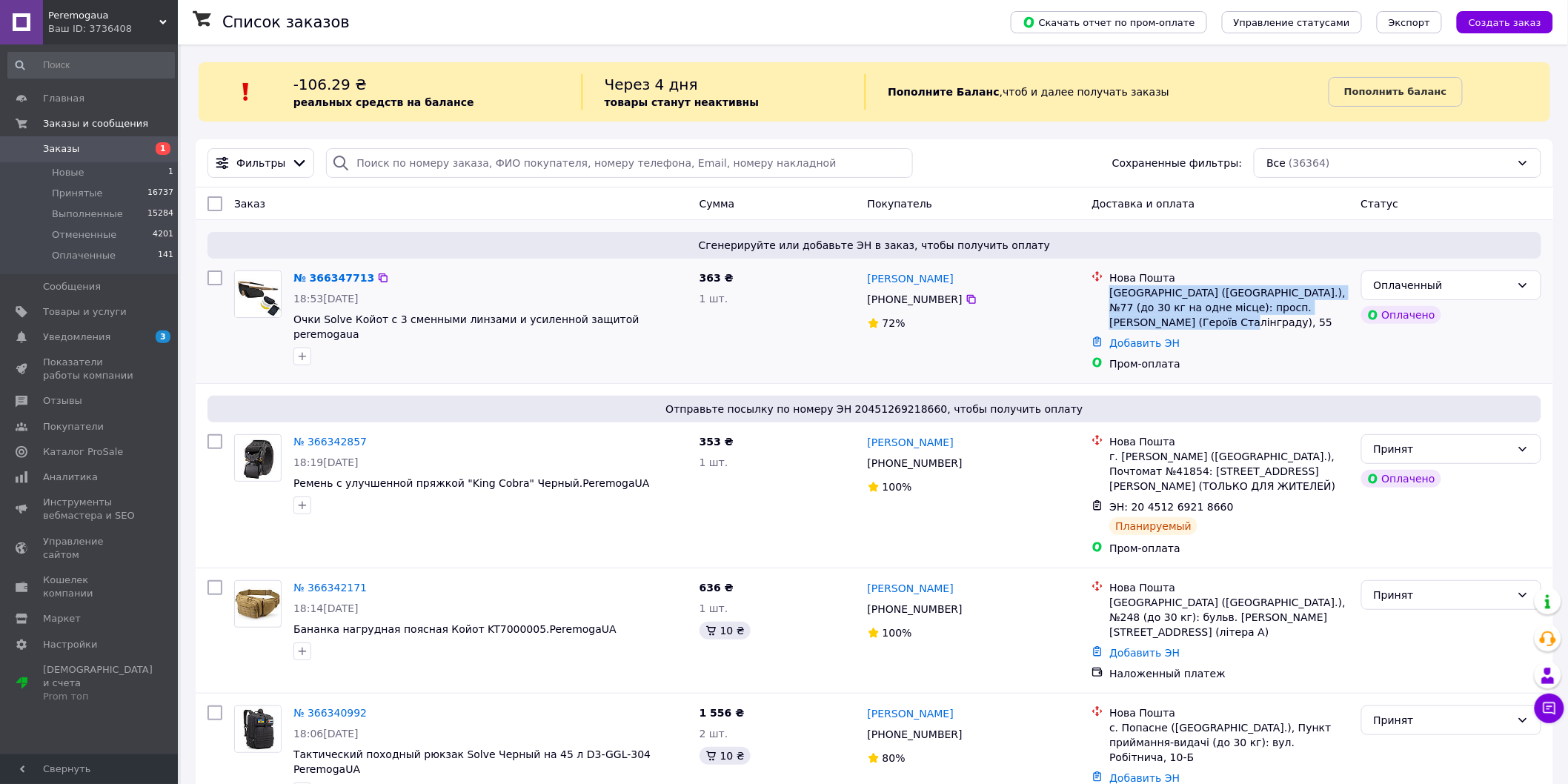
drag, startPoint x: 1115, startPoint y: 308, endPoint x: 1106, endPoint y: 297, distance: 14.2
click at [1106, 297] on li "Нова Пошта Київ ([GEOGRAPHIC_DATA].), №77 (до 30 кг на одне місце): просп. [PER…" at bounding box center [1219, 300] width 257 height 65
copy div "[GEOGRAPHIC_DATA] ([GEOGRAPHIC_DATA].), №77 (до 30 кг на одне місце): просп. [P…"
drag, startPoint x: 952, startPoint y: 282, endPoint x: 866, endPoint y: 279, distance: 86.1
click at [866, 279] on div "[PERSON_NAME]" at bounding box center [974, 277] width 216 height 18
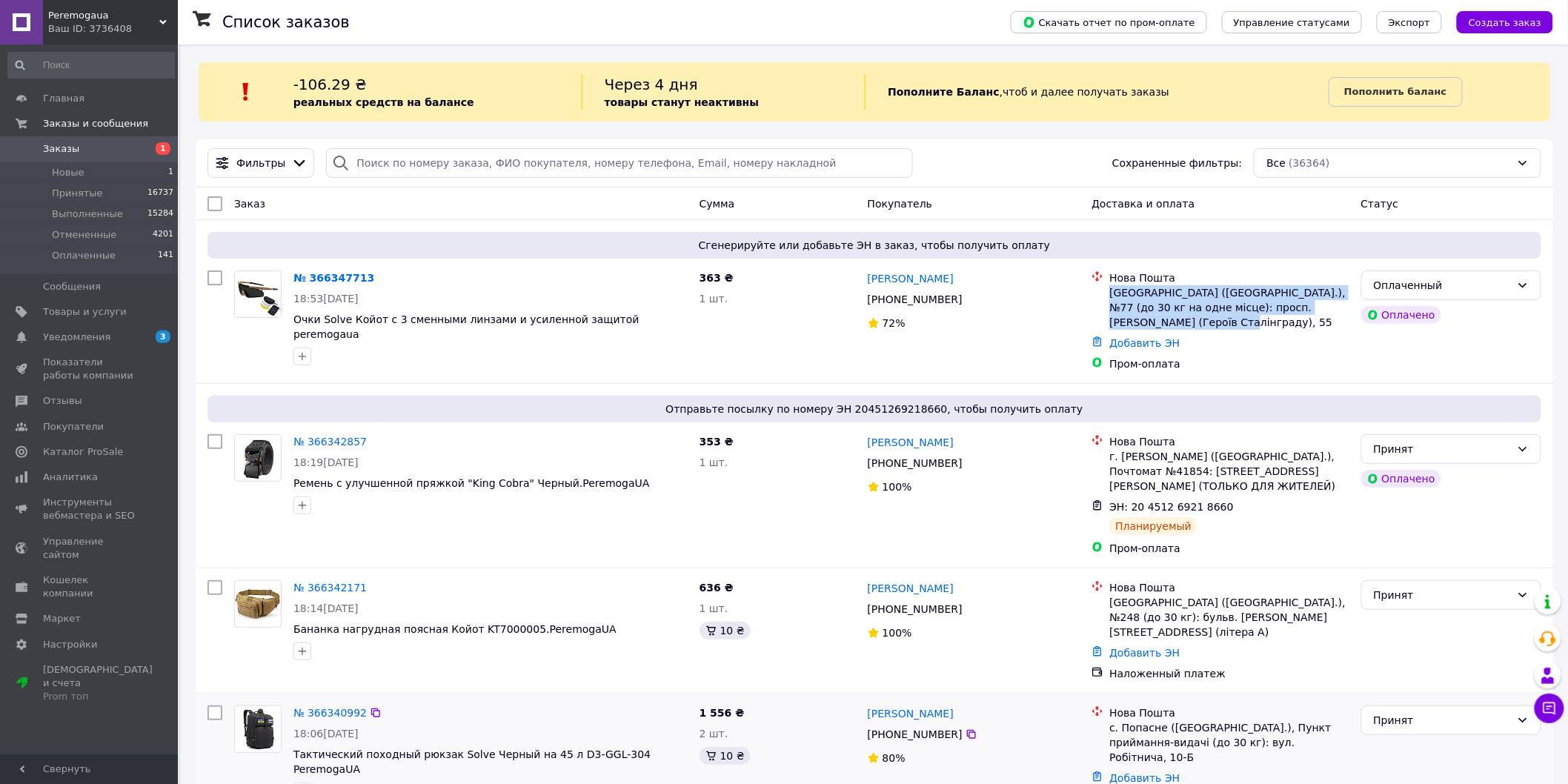
copy link "[PERSON_NAME]"
click at [967, 300] on icon at bounding box center [971, 299] width 9 height 9
